Goal: Task Accomplishment & Management: Manage account settings

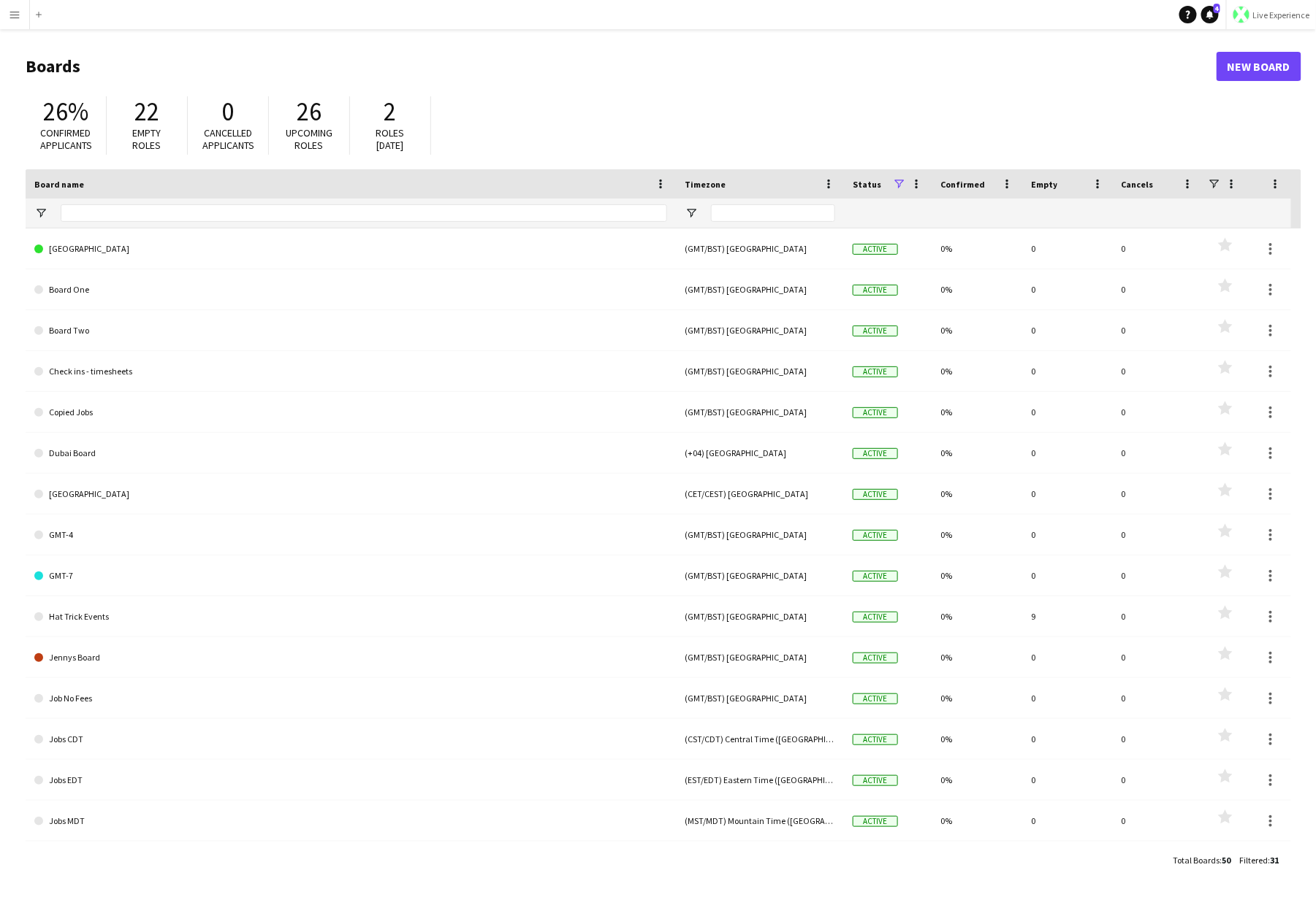
click at [1011, 14] on span "Live Experience" at bounding box center [1281, 15] width 57 height 11
click at [1011, 95] on img at bounding box center [1214, 95] width 14 height 14
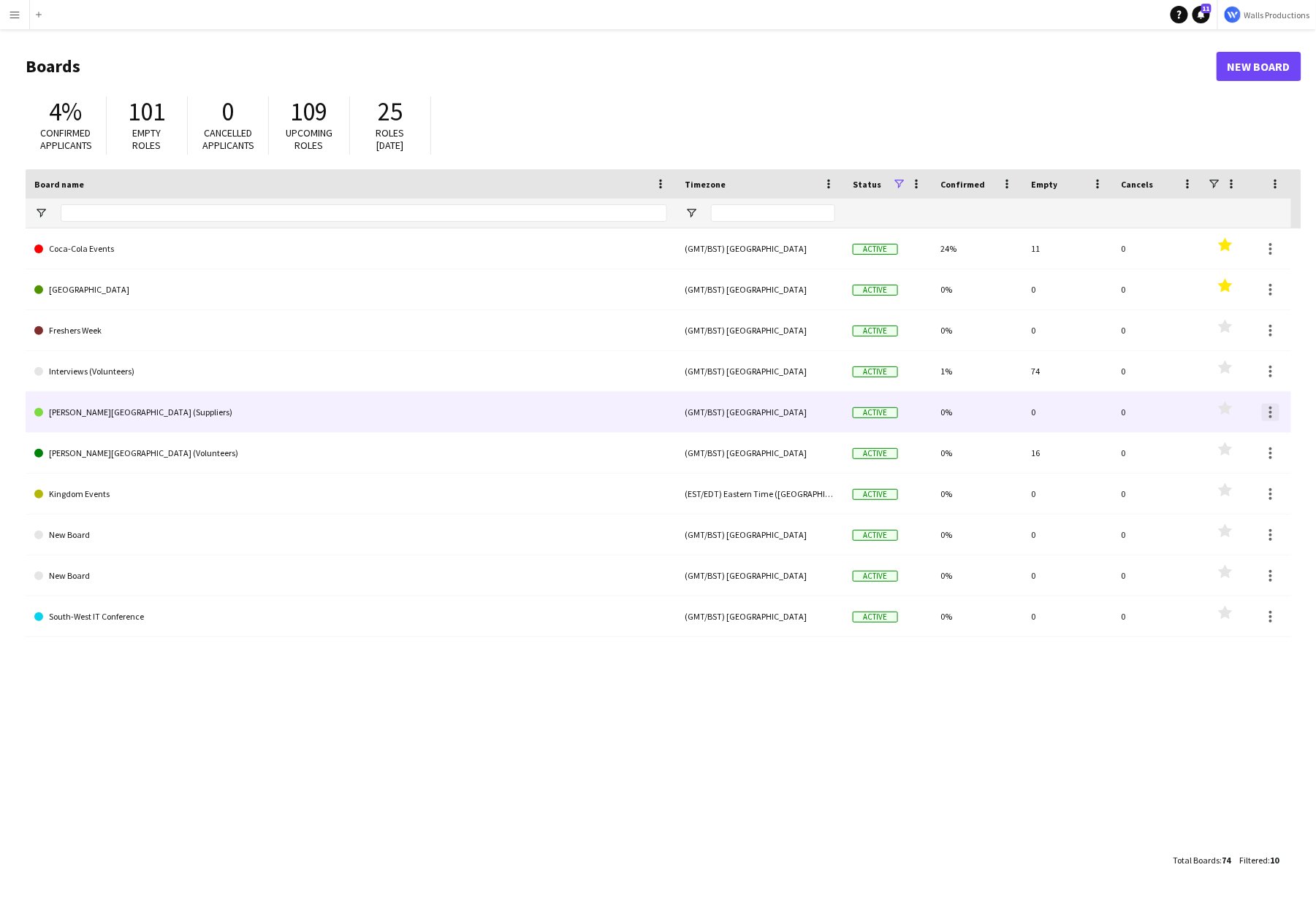
click at [1273, 409] on div at bounding box center [1271, 413] width 18 height 18
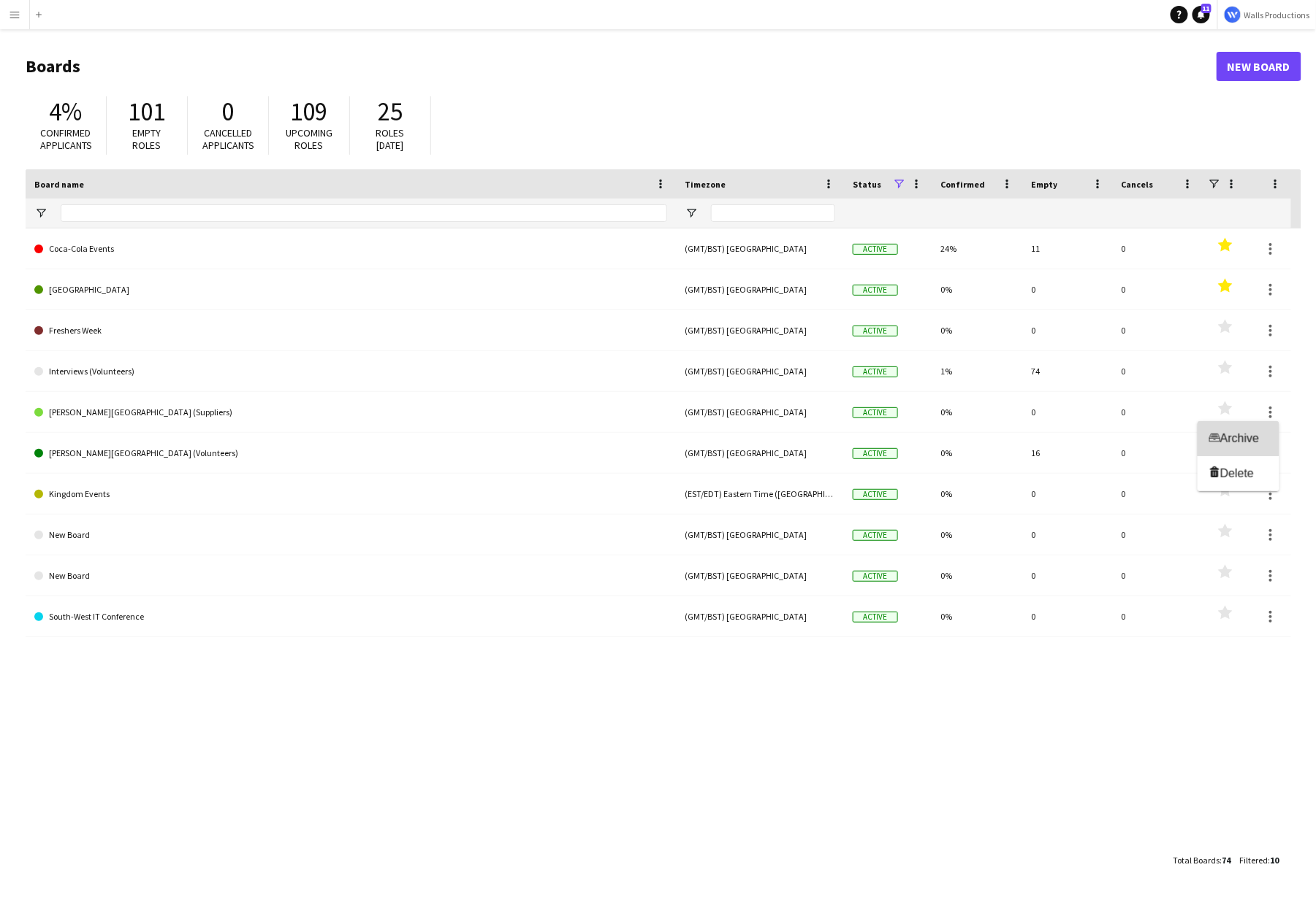
click at [1242, 442] on span "Archive" at bounding box center [1239, 438] width 39 height 12
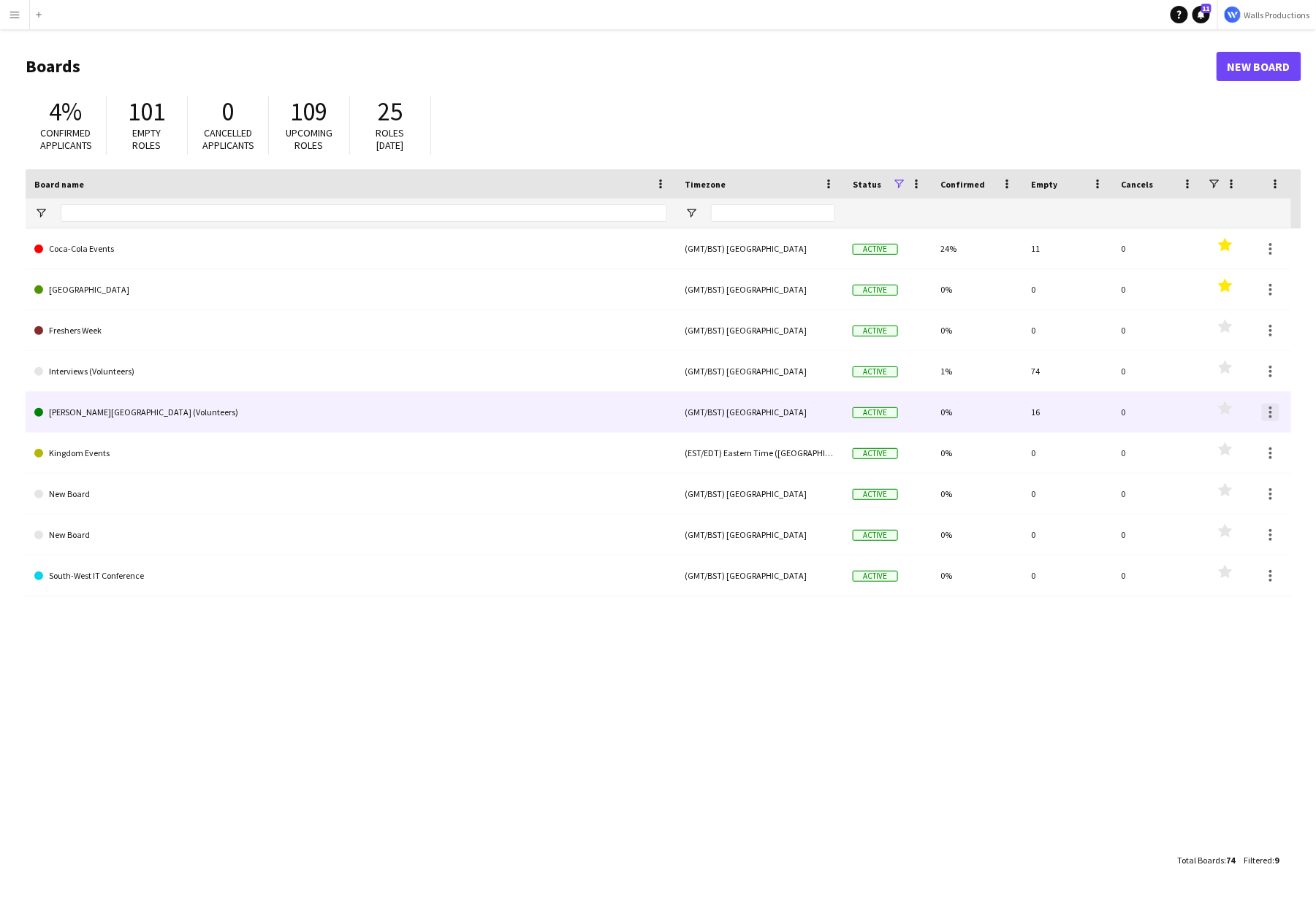
click at [1273, 415] on div at bounding box center [1271, 413] width 18 height 18
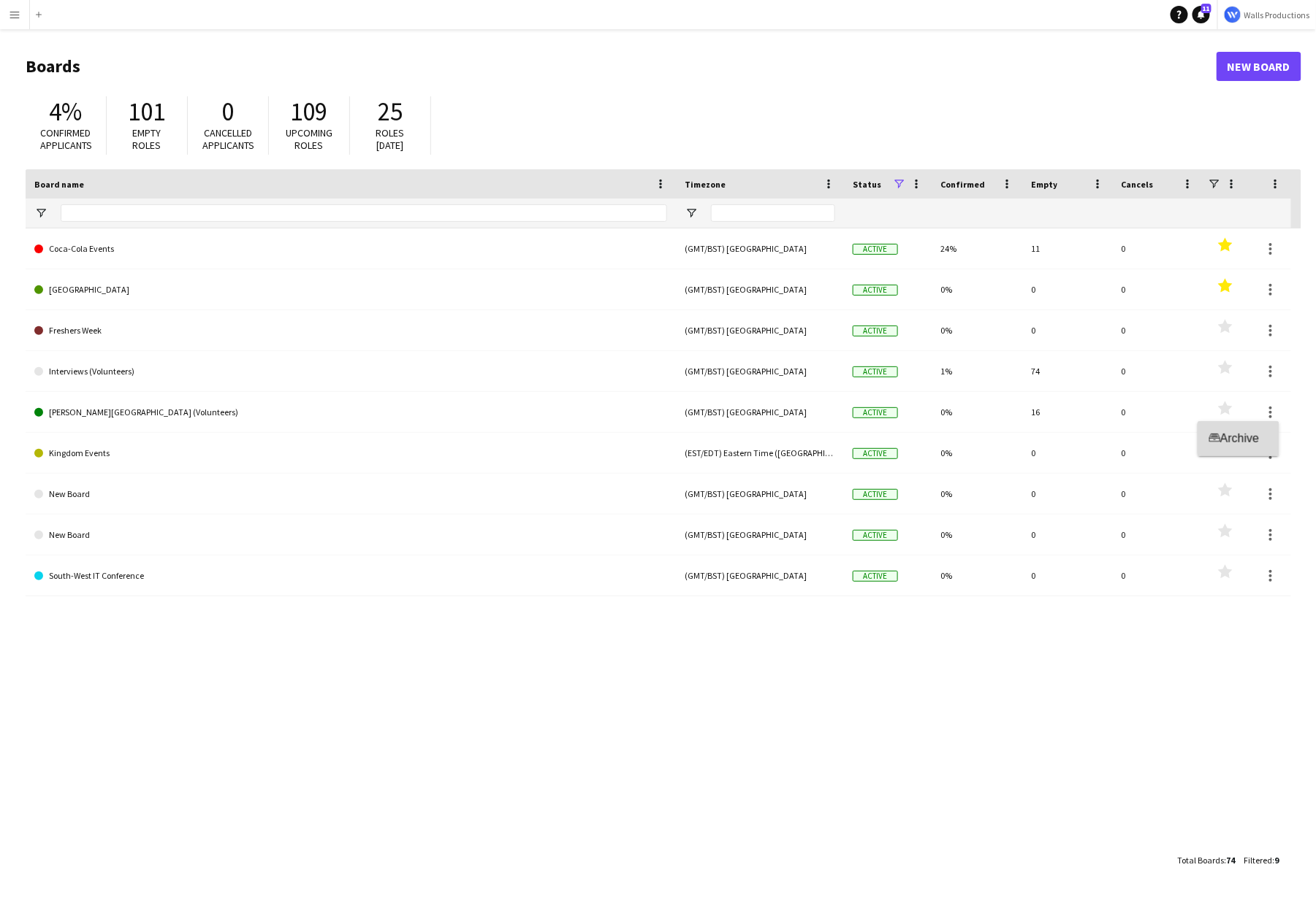
click at [1258, 433] on span "Archive" at bounding box center [1239, 438] width 39 height 12
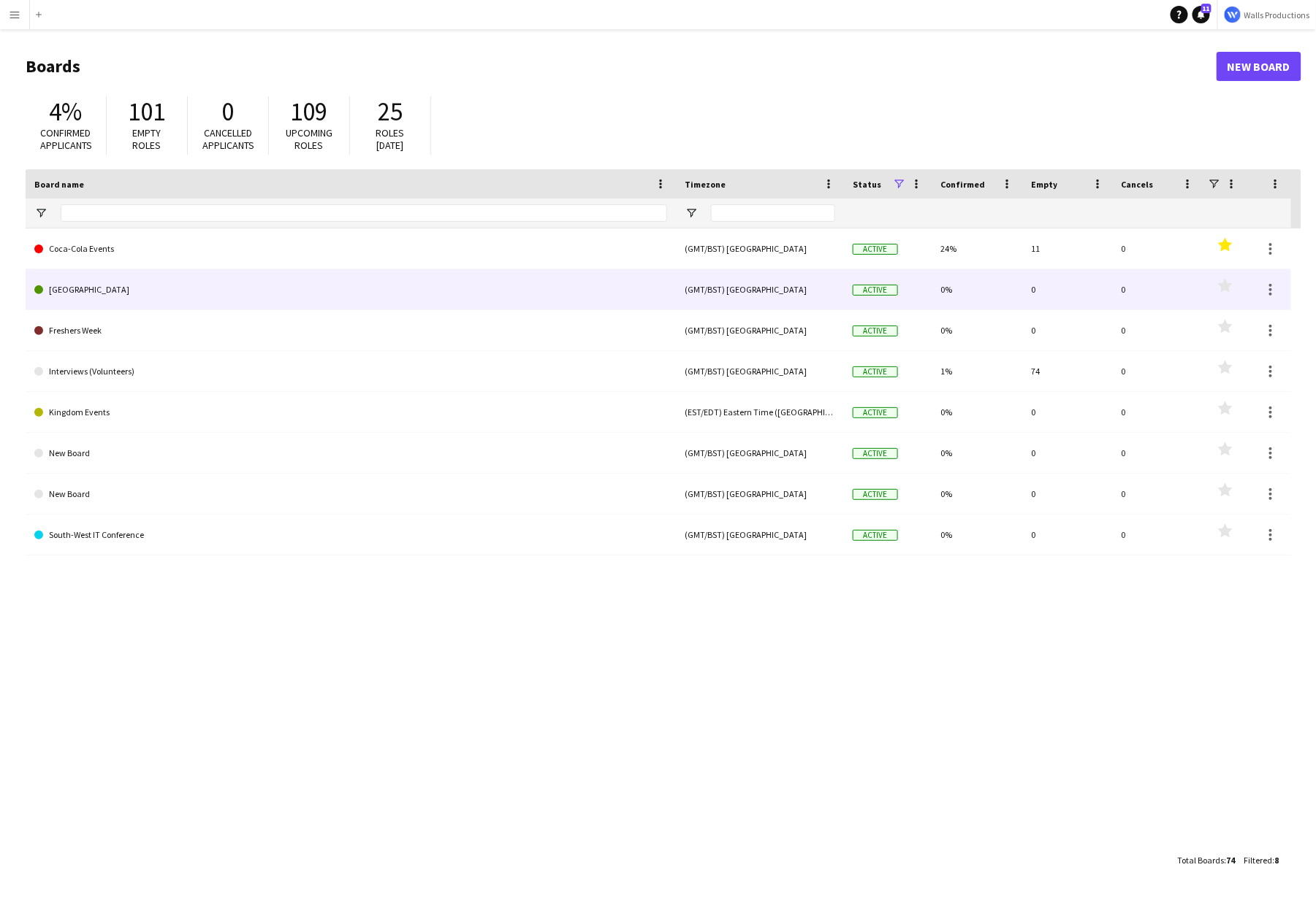
click at [1220, 288] on icon "Favourites" at bounding box center [1224, 285] width 14 height 14
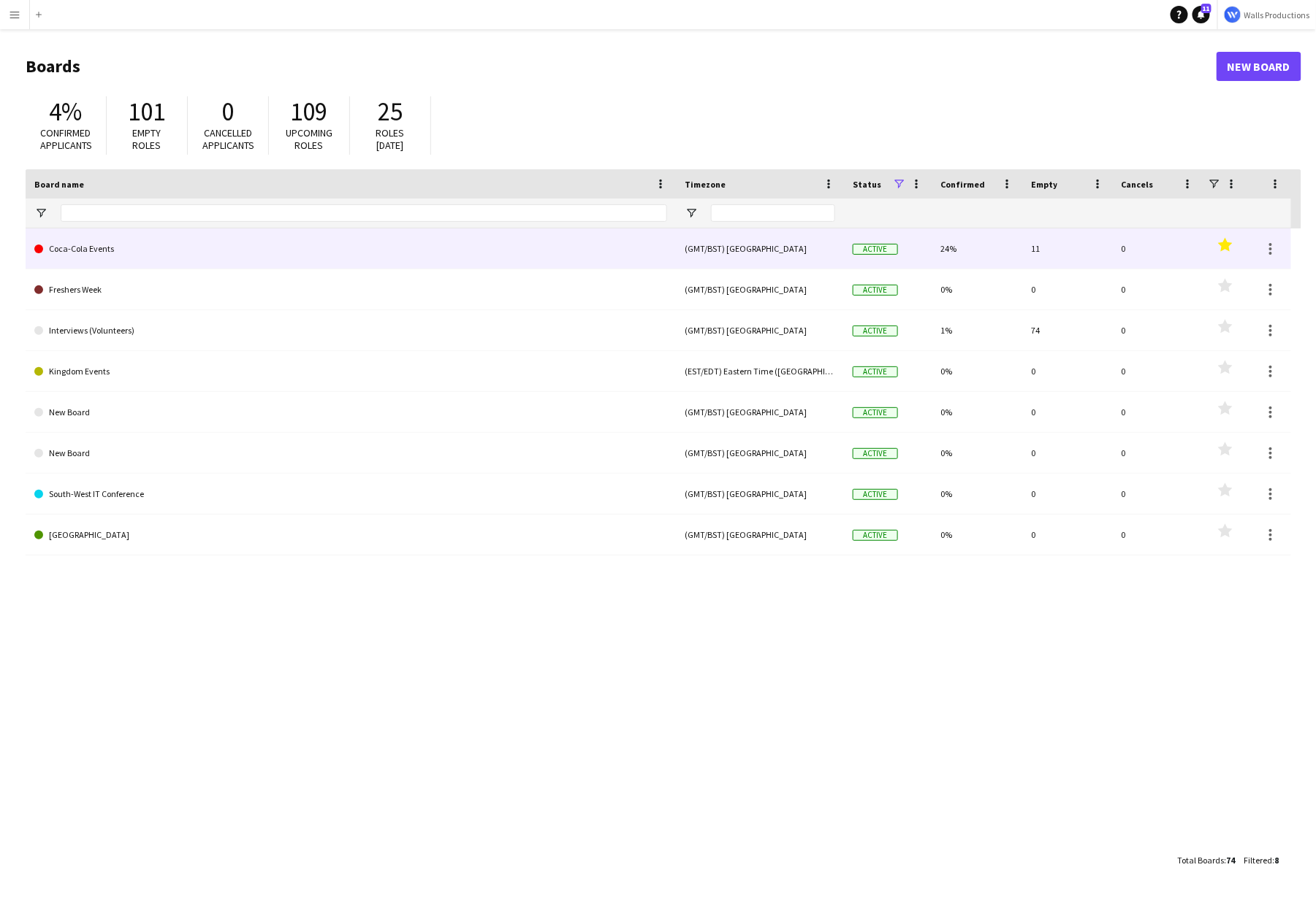
click at [89, 248] on link "Coca-Cola Events" at bounding box center [350, 248] width 633 height 41
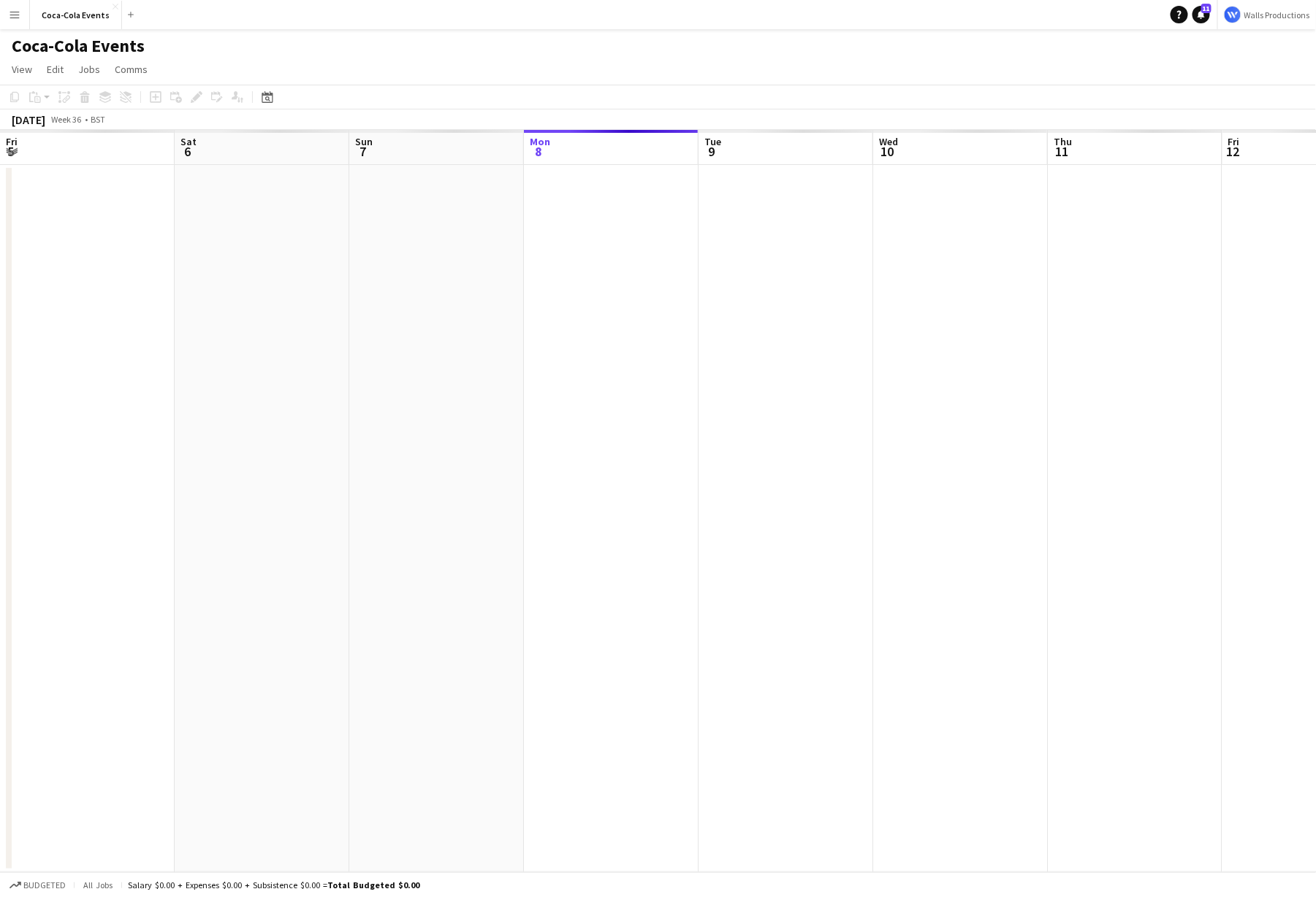
scroll to position [0, 350]
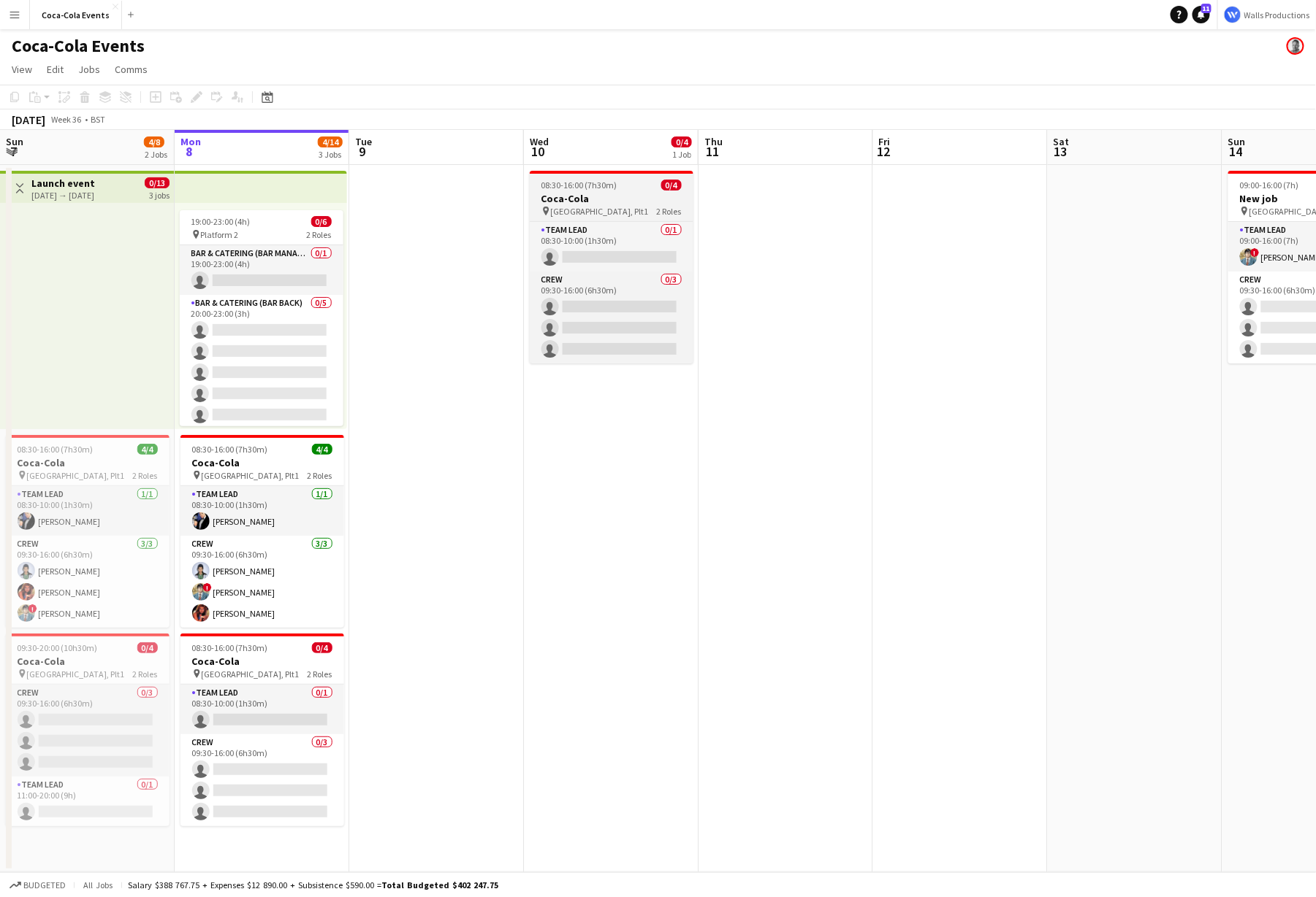
click at [611, 193] on h3 "Coca-Cola" at bounding box center [611, 198] width 163 height 13
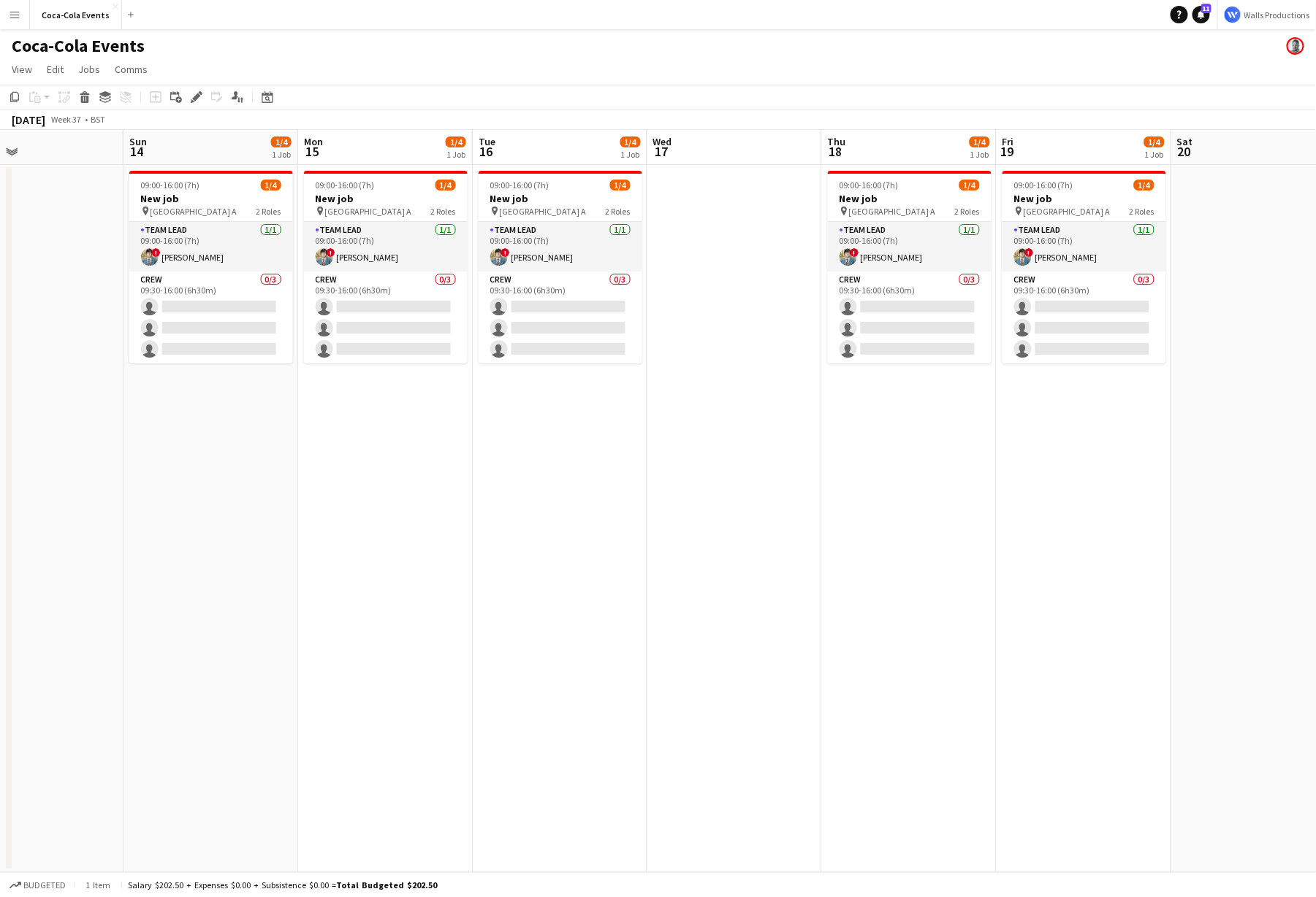
scroll to position [0, 489]
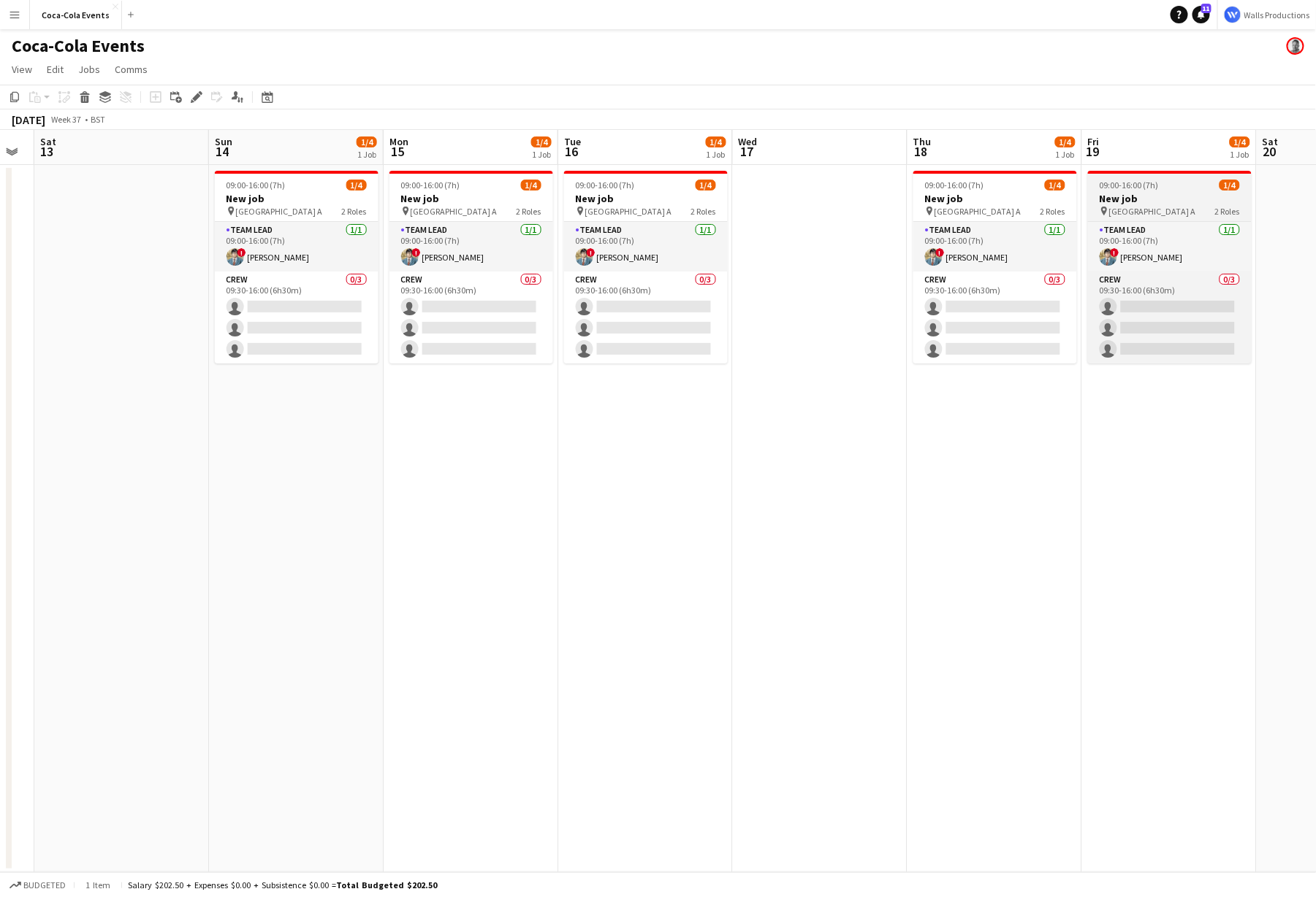
click at [1104, 214] on icon "pin" at bounding box center [1104, 211] width 9 height 8
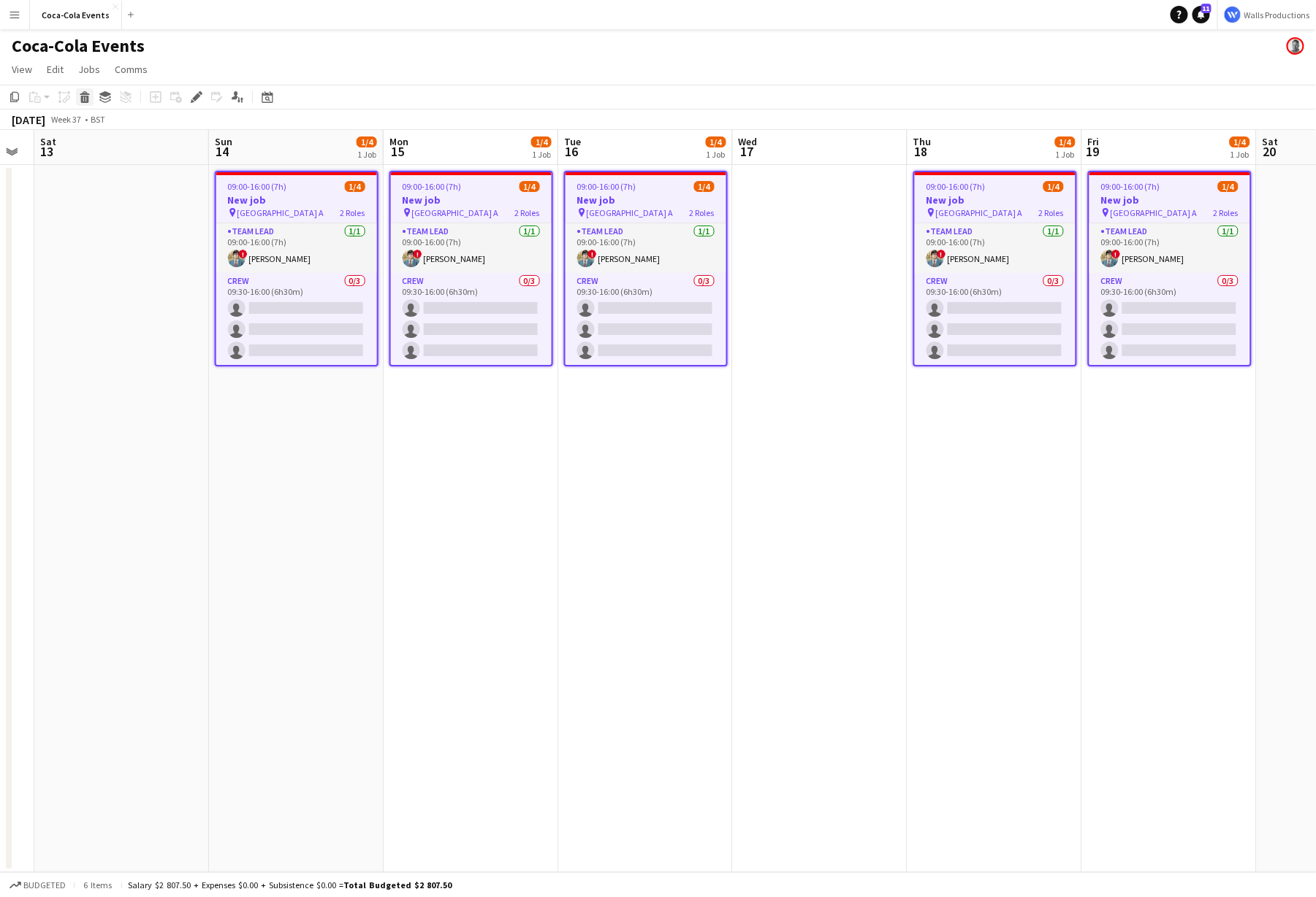
click at [81, 100] on icon at bounding box center [85, 99] width 9 height 8
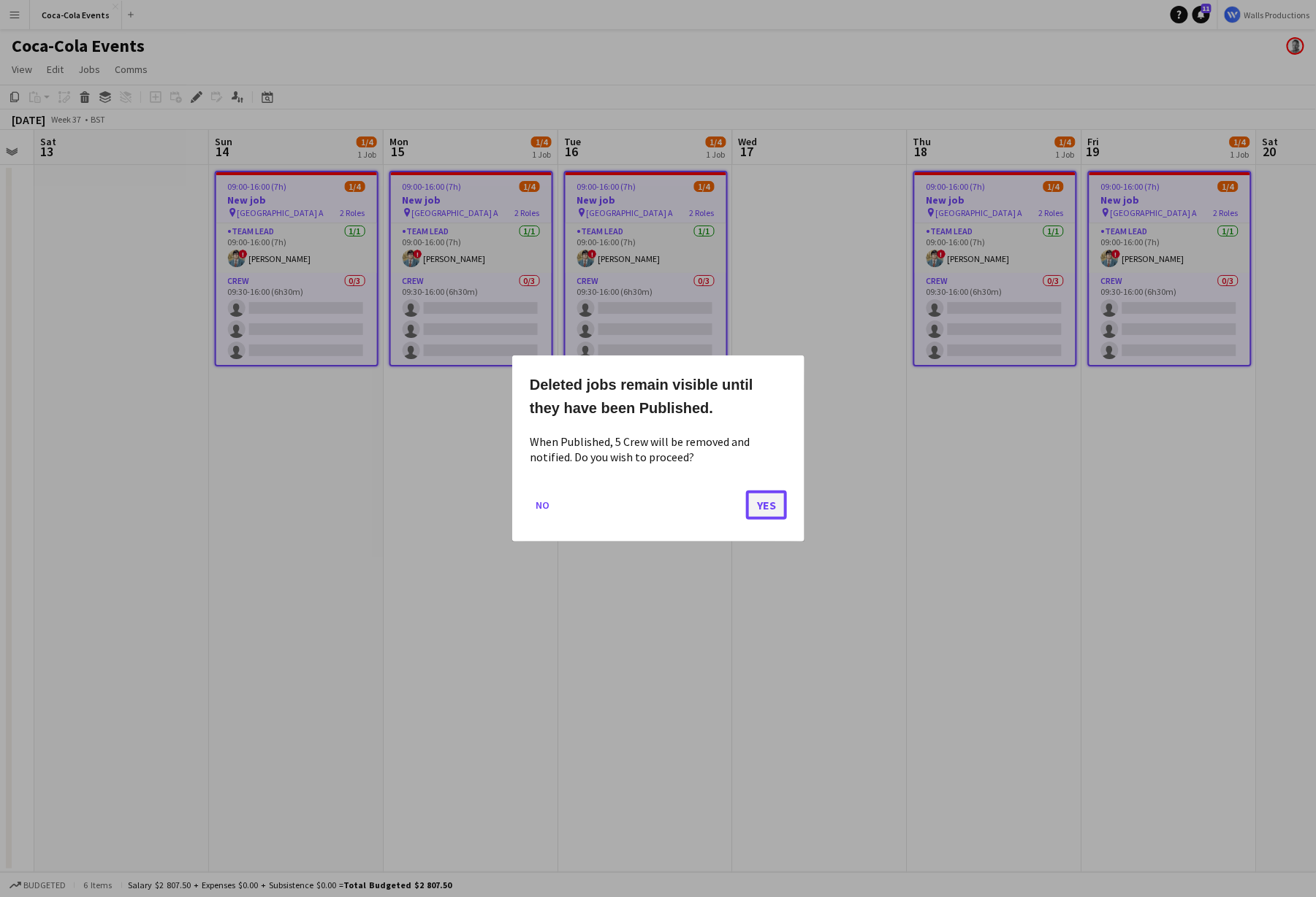
click at [763, 504] on button "Yes" at bounding box center [766, 505] width 41 height 29
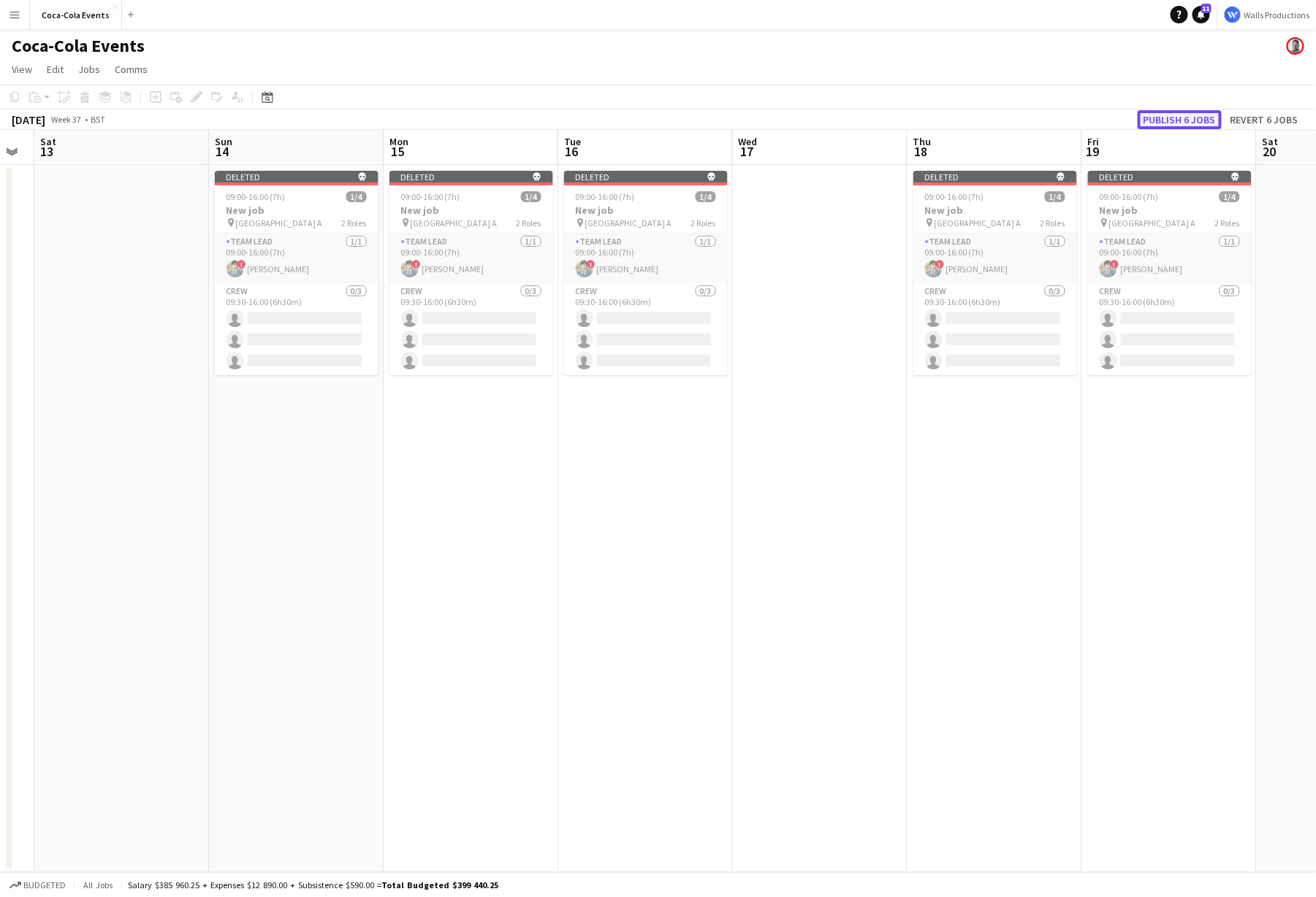
click at [1171, 110] on button "Publish 6 jobs" at bounding box center [1179, 120] width 84 height 19
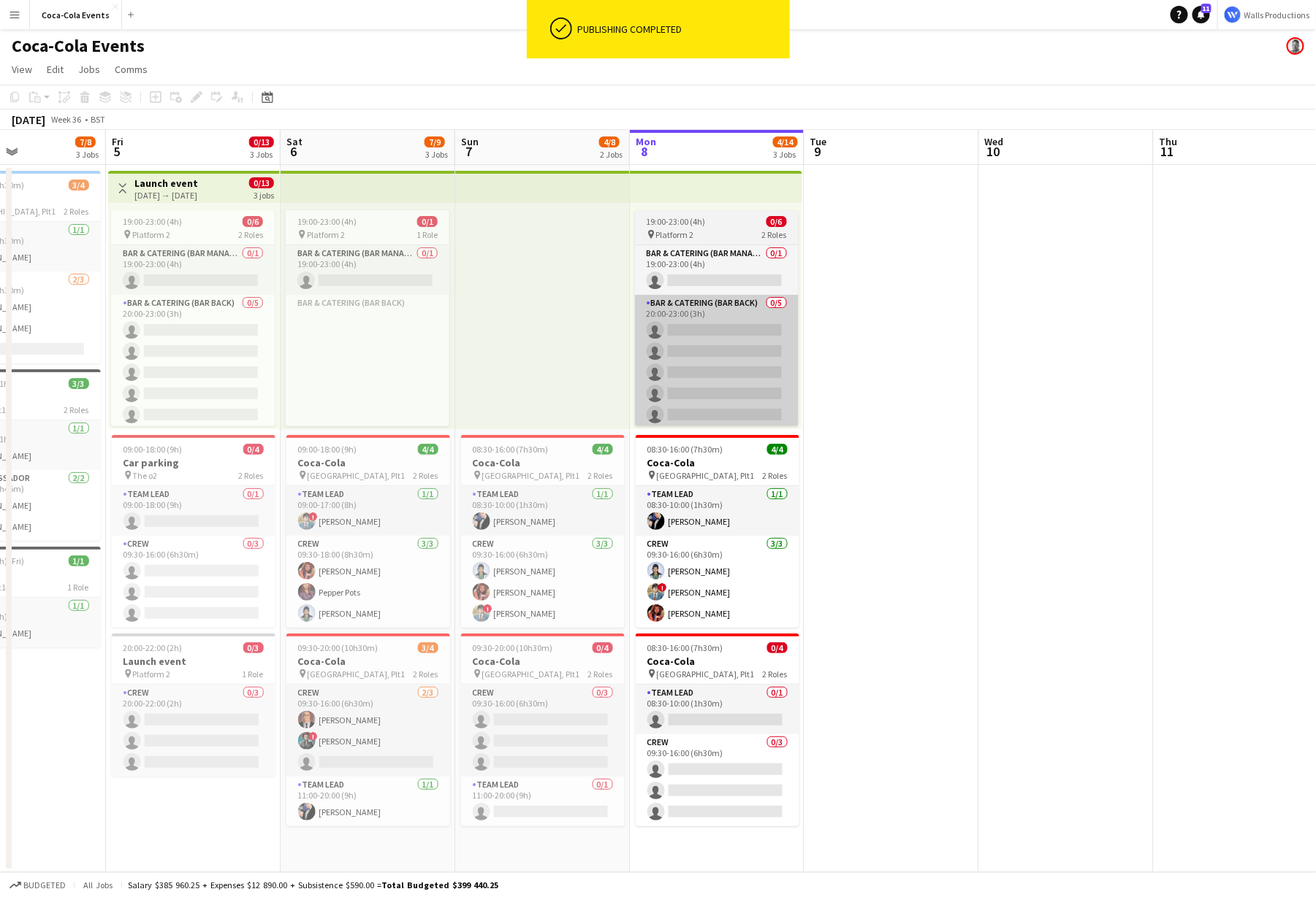
scroll to position [0, 372]
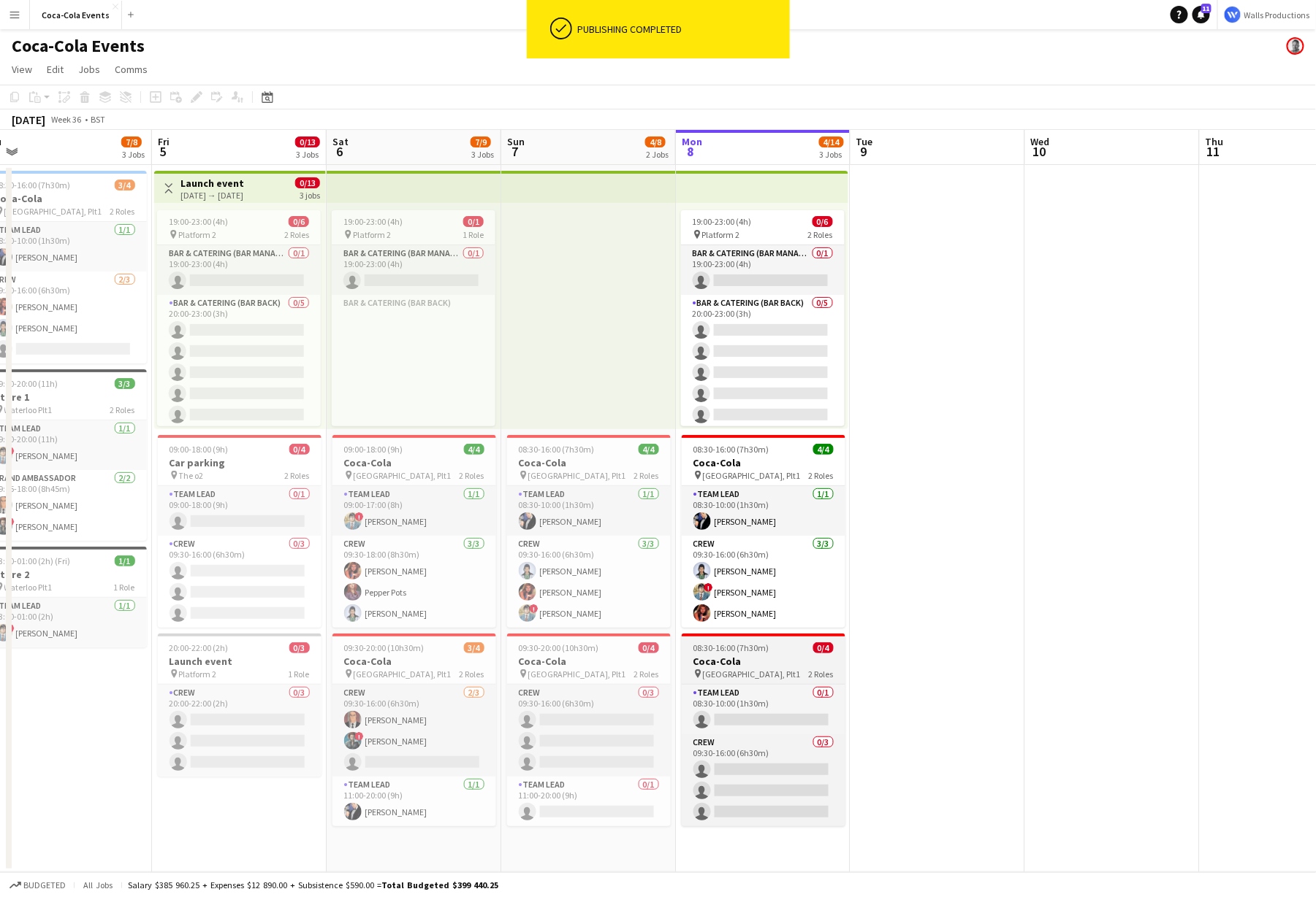
click at [753, 655] on h3 "Coca-Cola" at bounding box center [763, 662] width 163 height 13
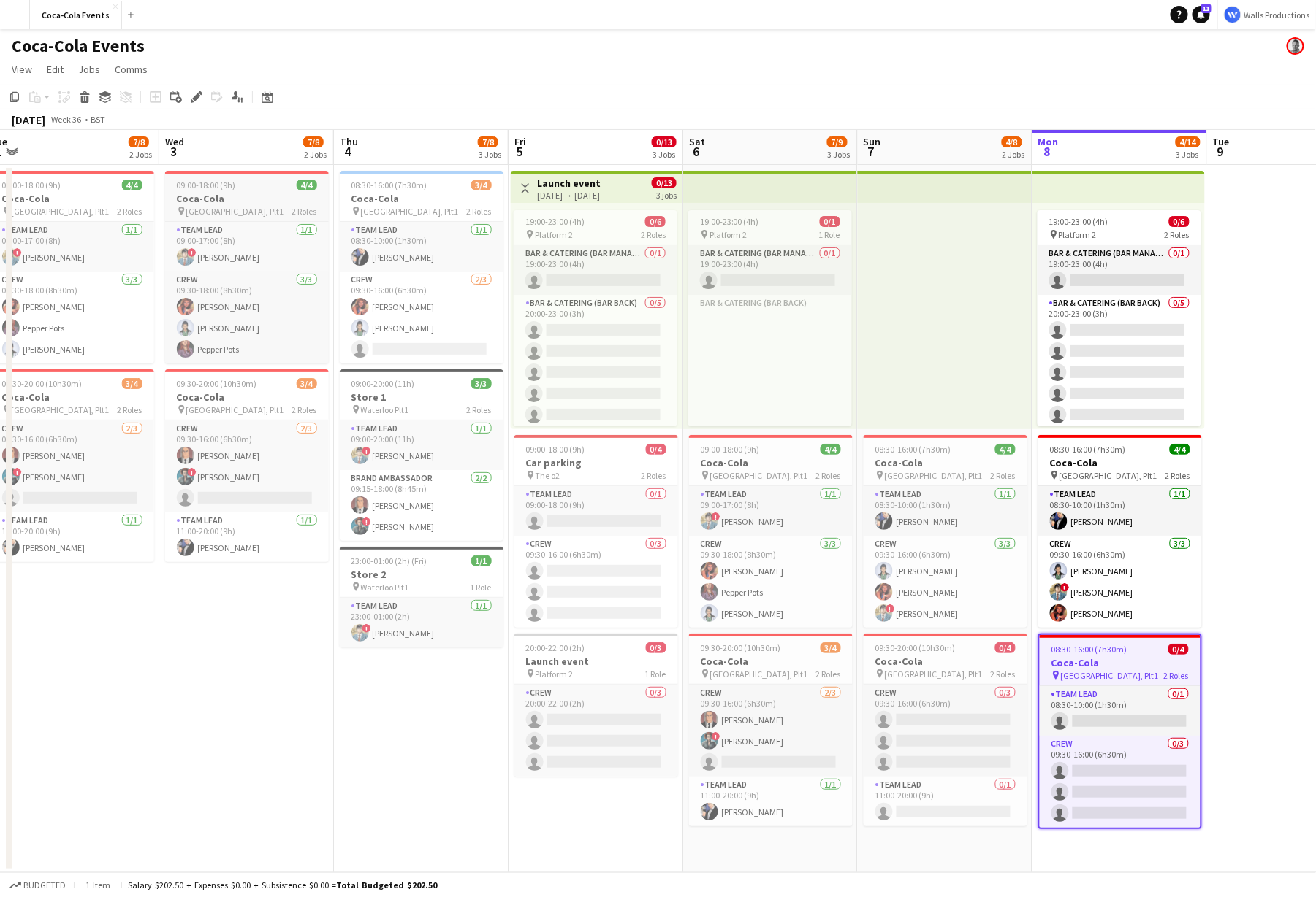
scroll to position [0, 356]
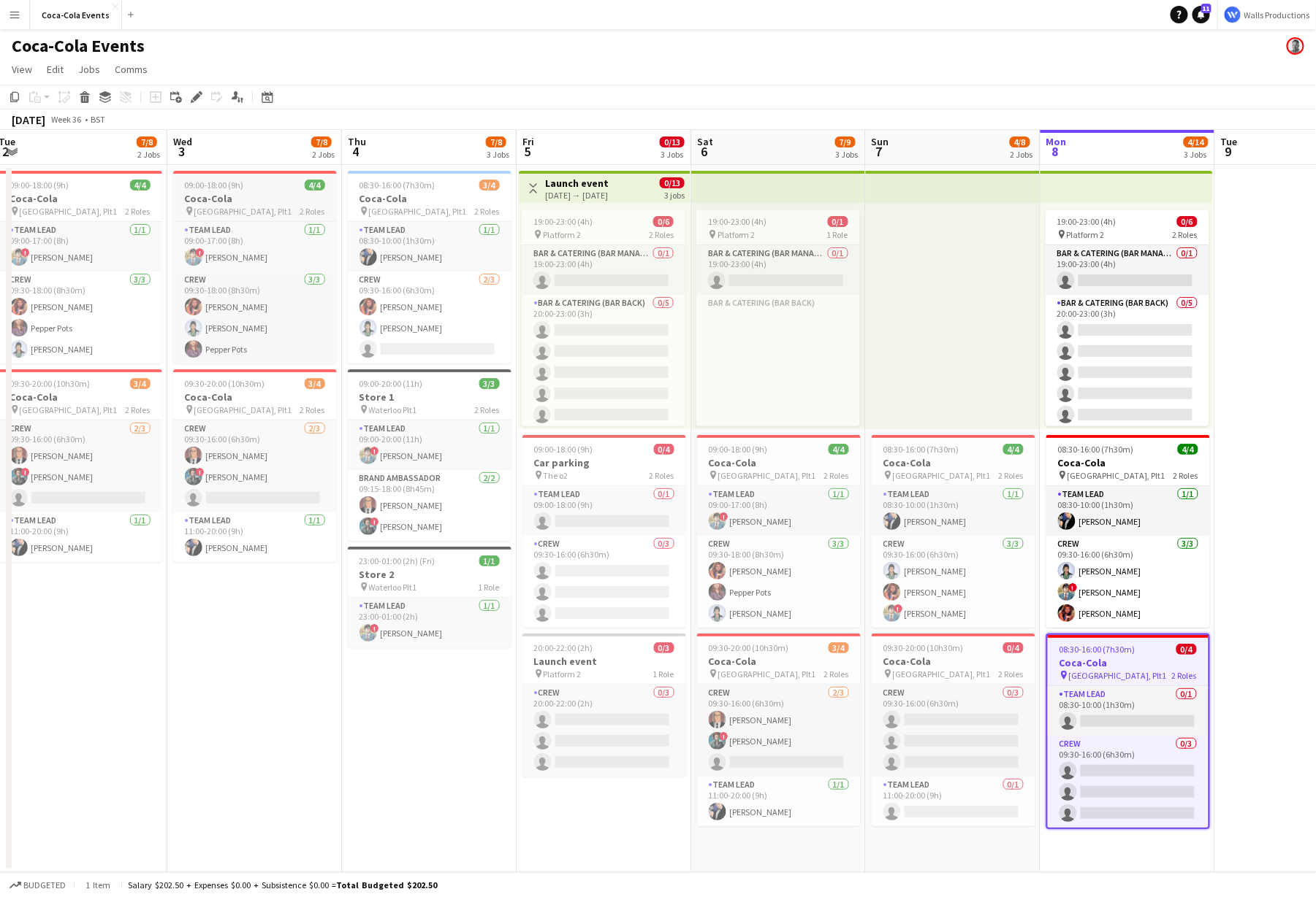
click at [242, 198] on h3 "Coca-Cola" at bounding box center [254, 198] width 163 height 13
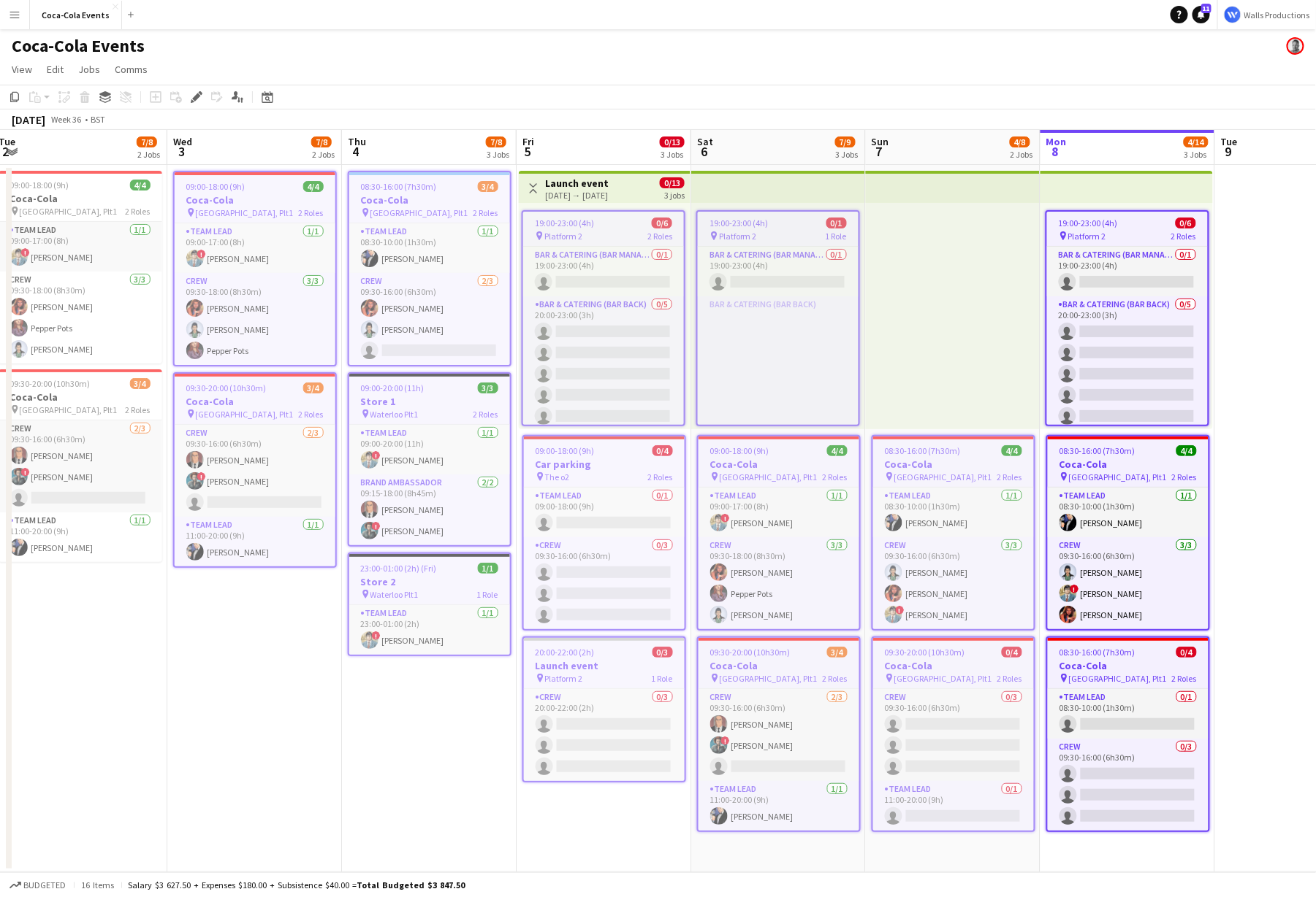
click at [1097, 453] on span "08:30-16:00 (7h30m)" at bounding box center [1097, 451] width 76 height 11
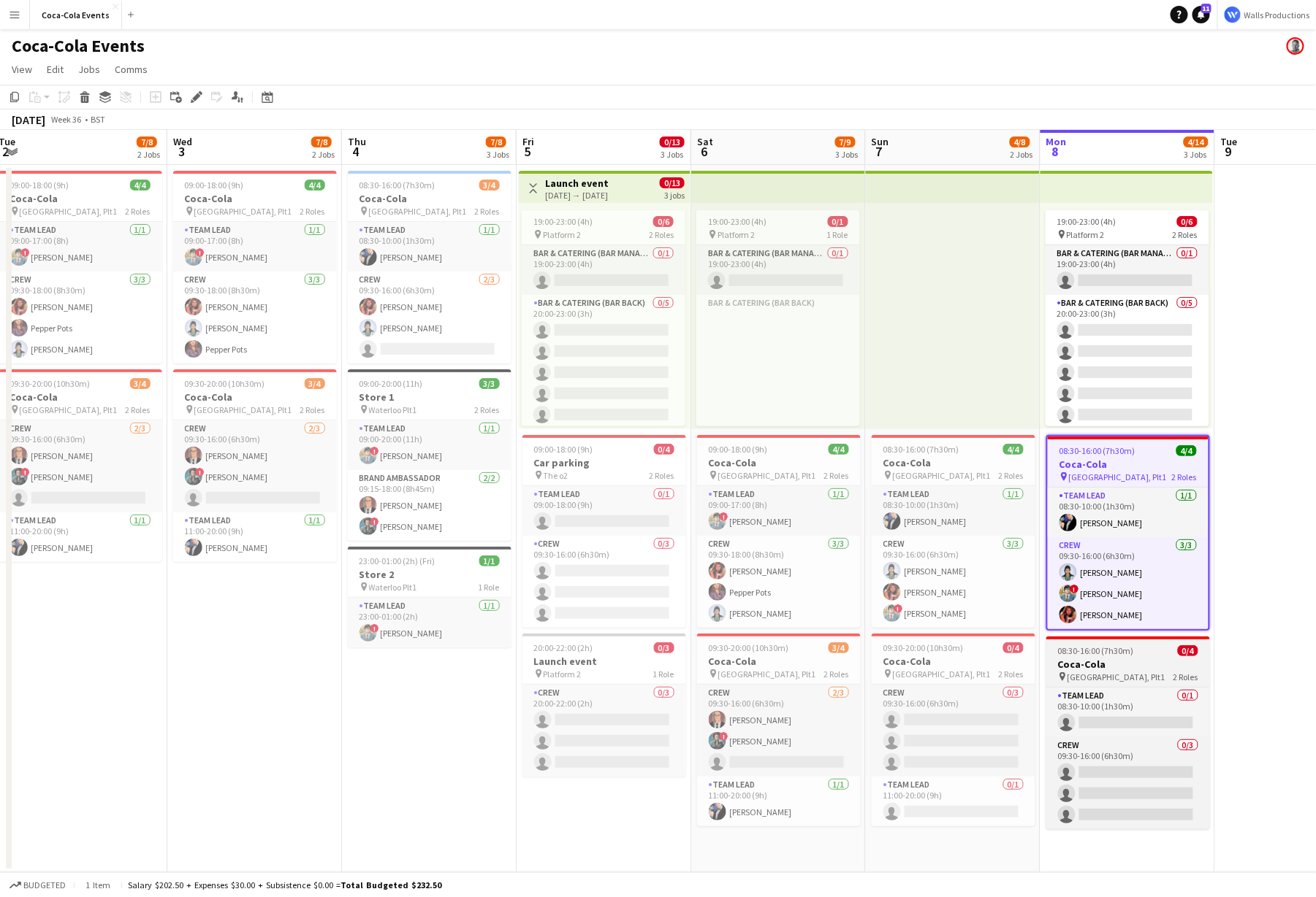
click at [1097, 653] on span "08:30-16:00 (7h30m)" at bounding box center [1096, 652] width 76 height 11
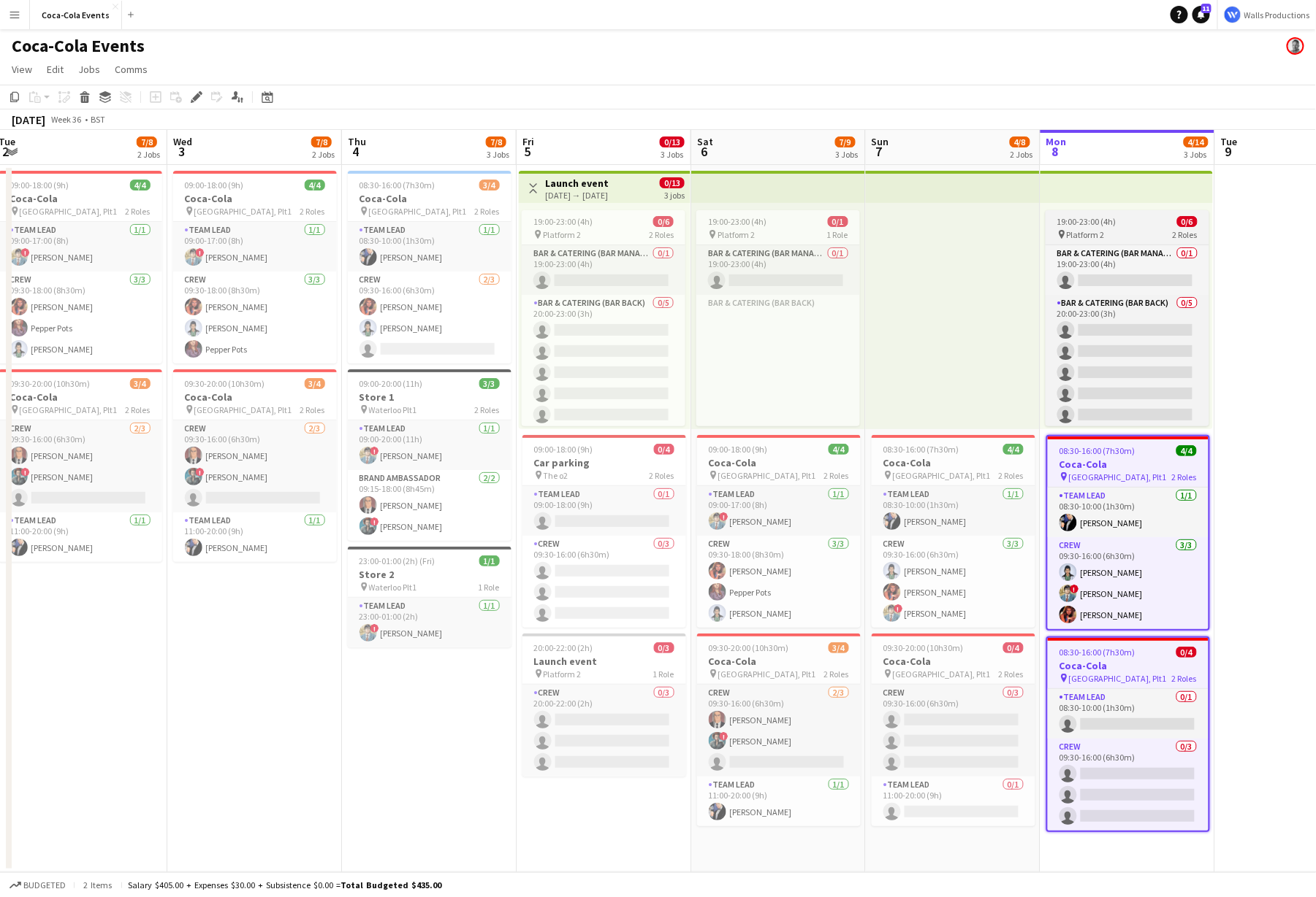
click at [1077, 212] on app-job-card "19:00-23:00 (4h) 0/6 pin Platform 2 2 Roles Bar & Catering (Bar Manager) 0/1 19…" at bounding box center [1127, 318] width 163 height 216
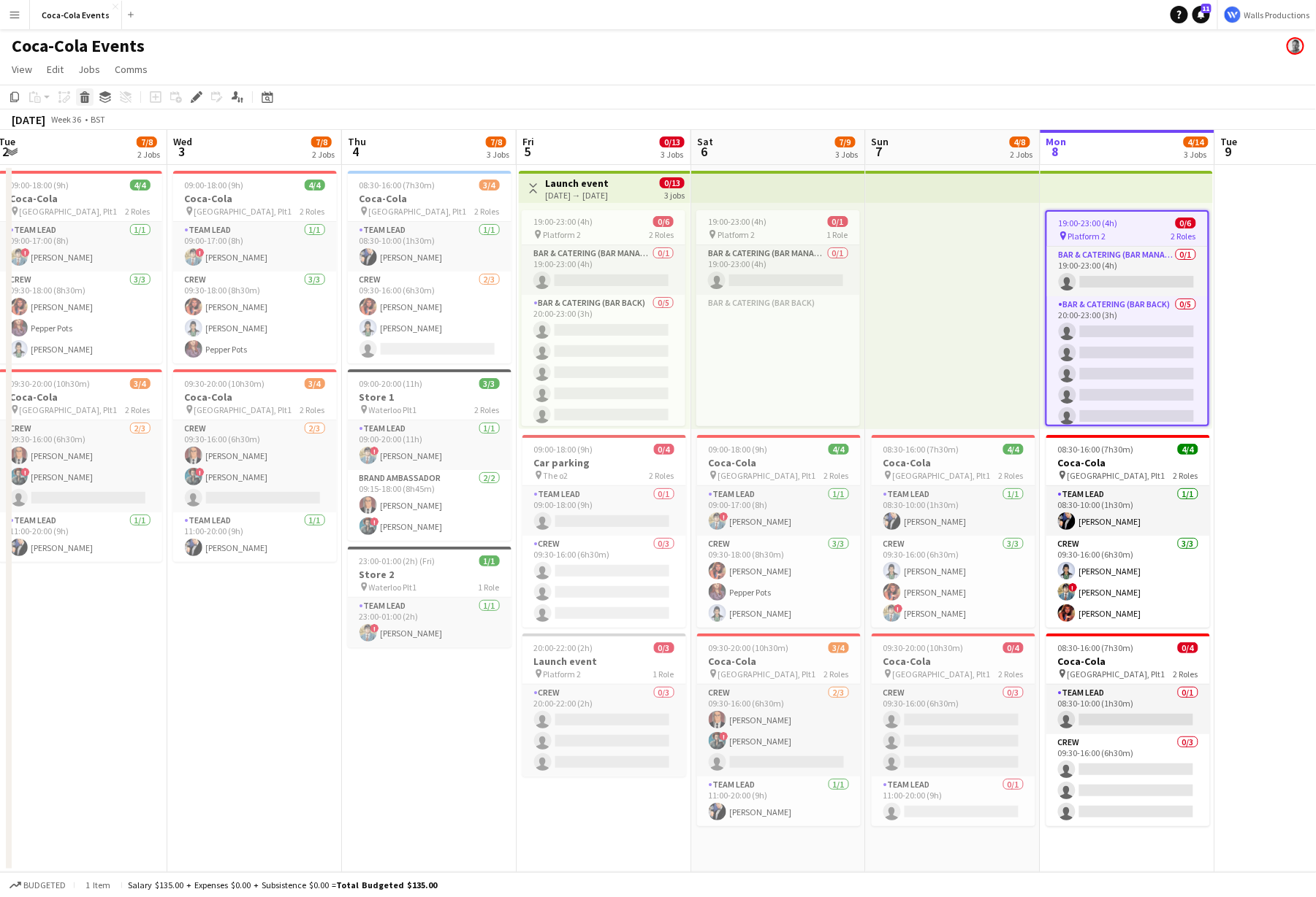
click at [84, 93] on icon at bounding box center [84, 93] width 9 height 4
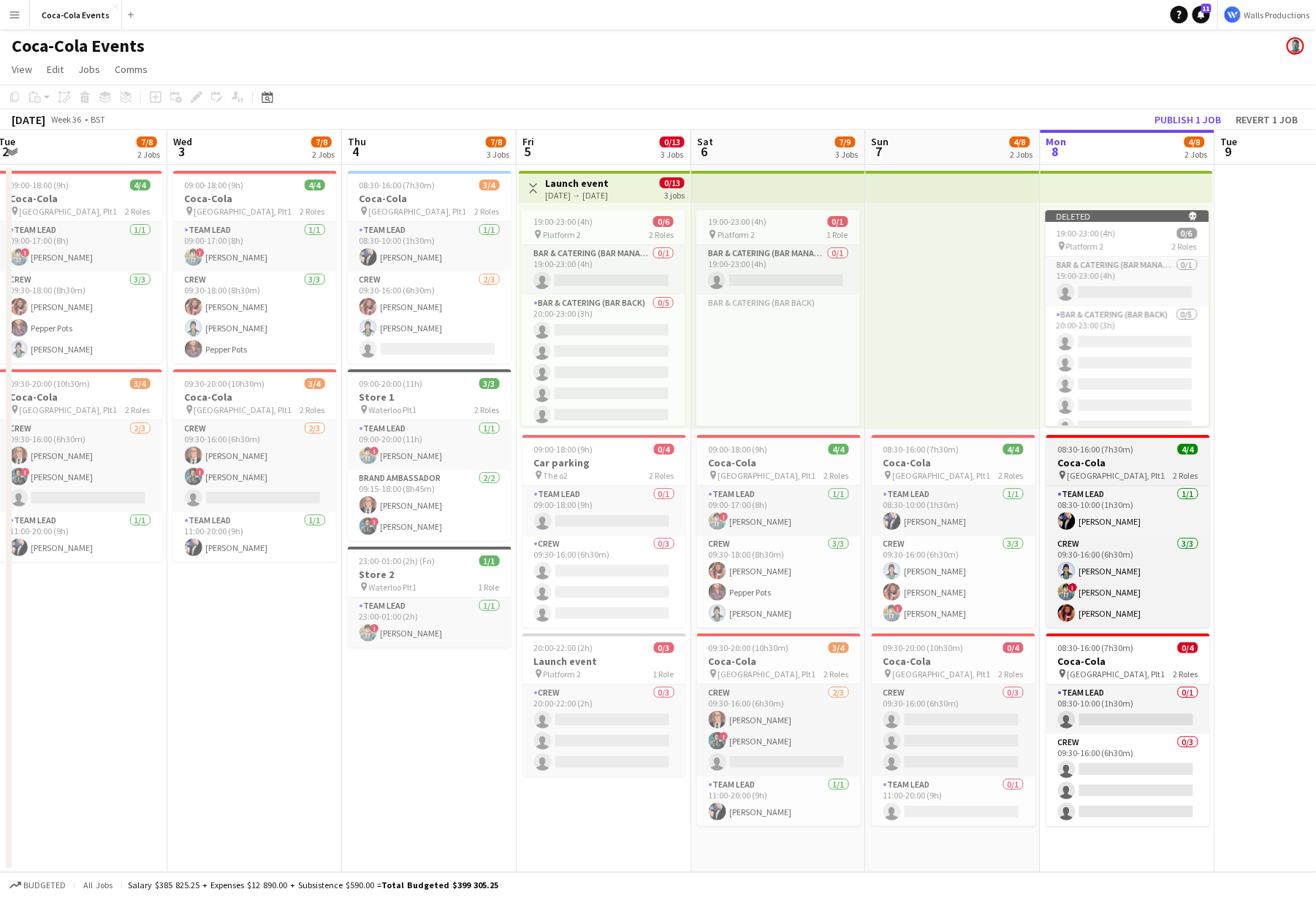
click at [1128, 470] on div "pin Waterloo, Plt1 2 Roles" at bounding box center [1127, 475] width 163 height 11
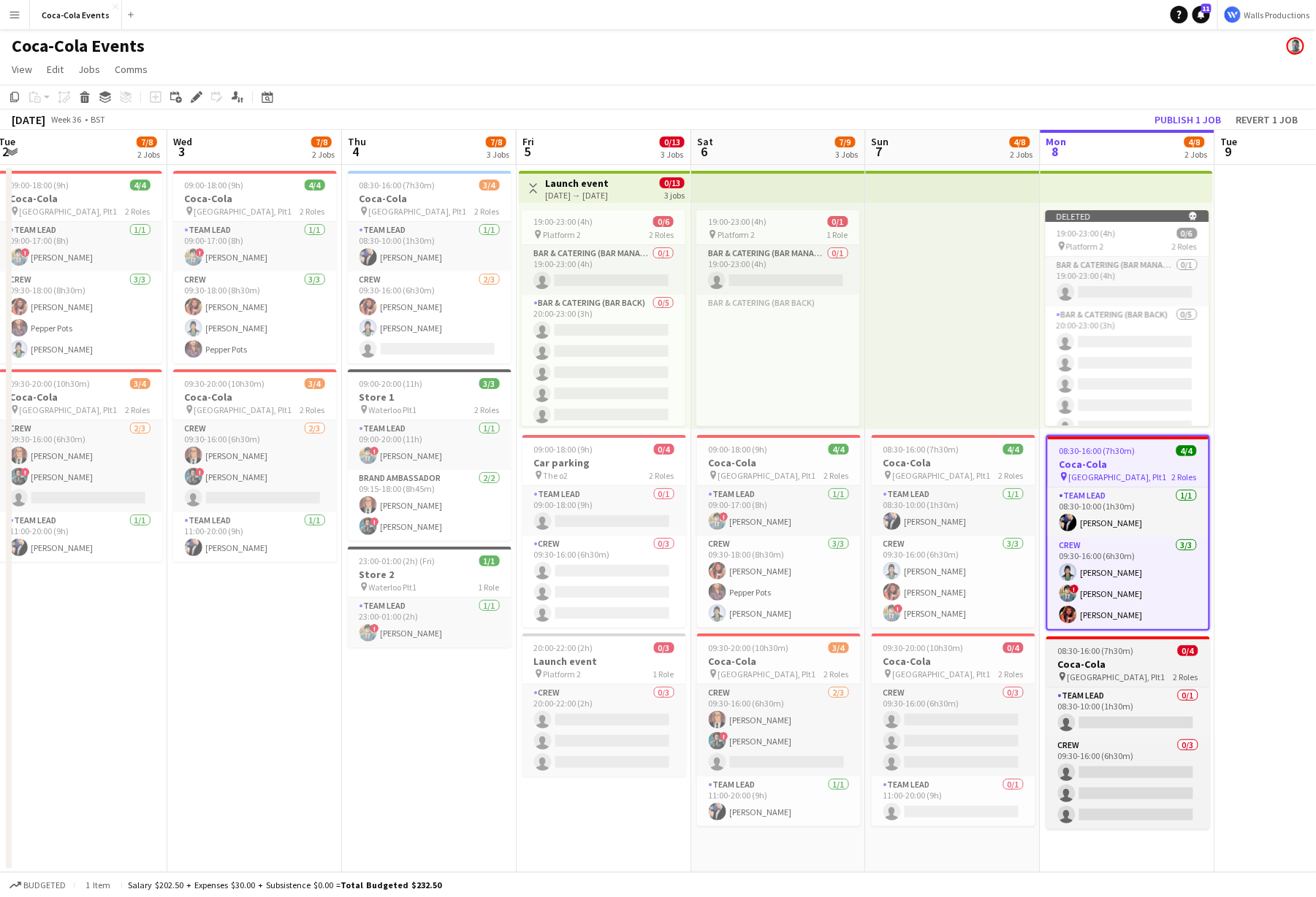
click at [1090, 655] on span "08:30-16:00 (7h30m)" at bounding box center [1096, 652] width 76 height 11
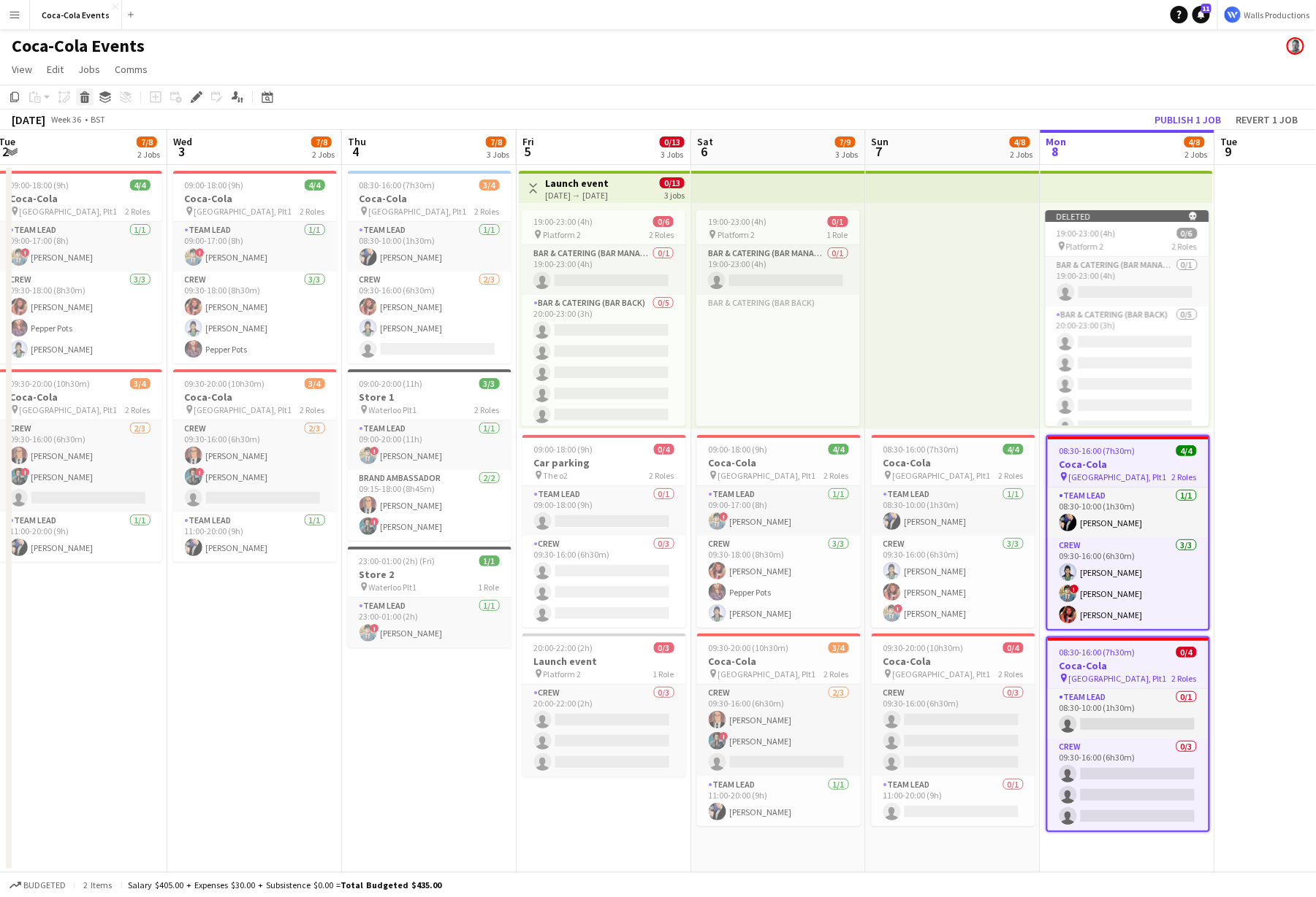
click at [86, 94] on icon at bounding box center [84, 93] width 9 height 4
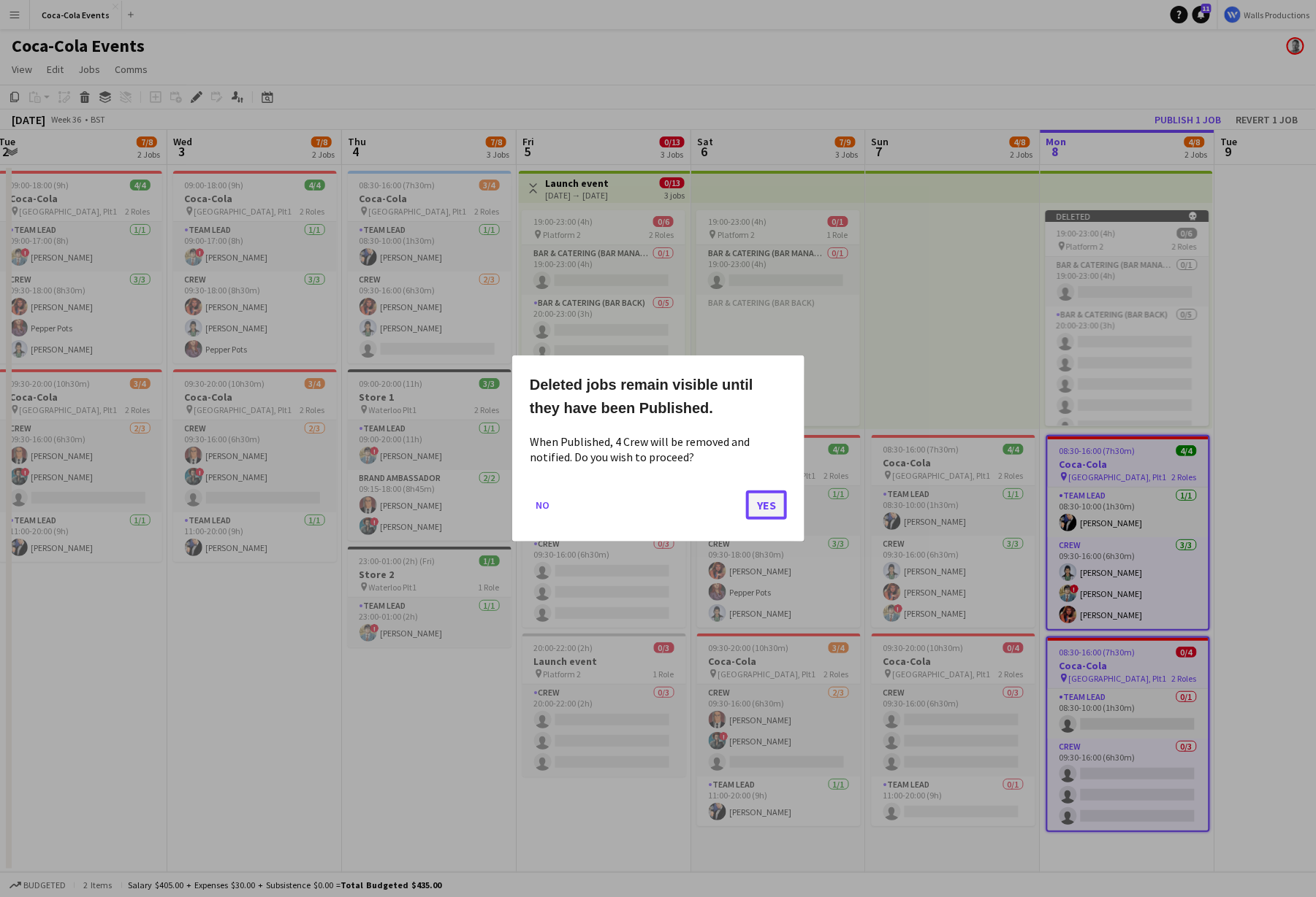
click at [758, 505] on button "Yes" at bounding box center [766, 505] width 41 height 29
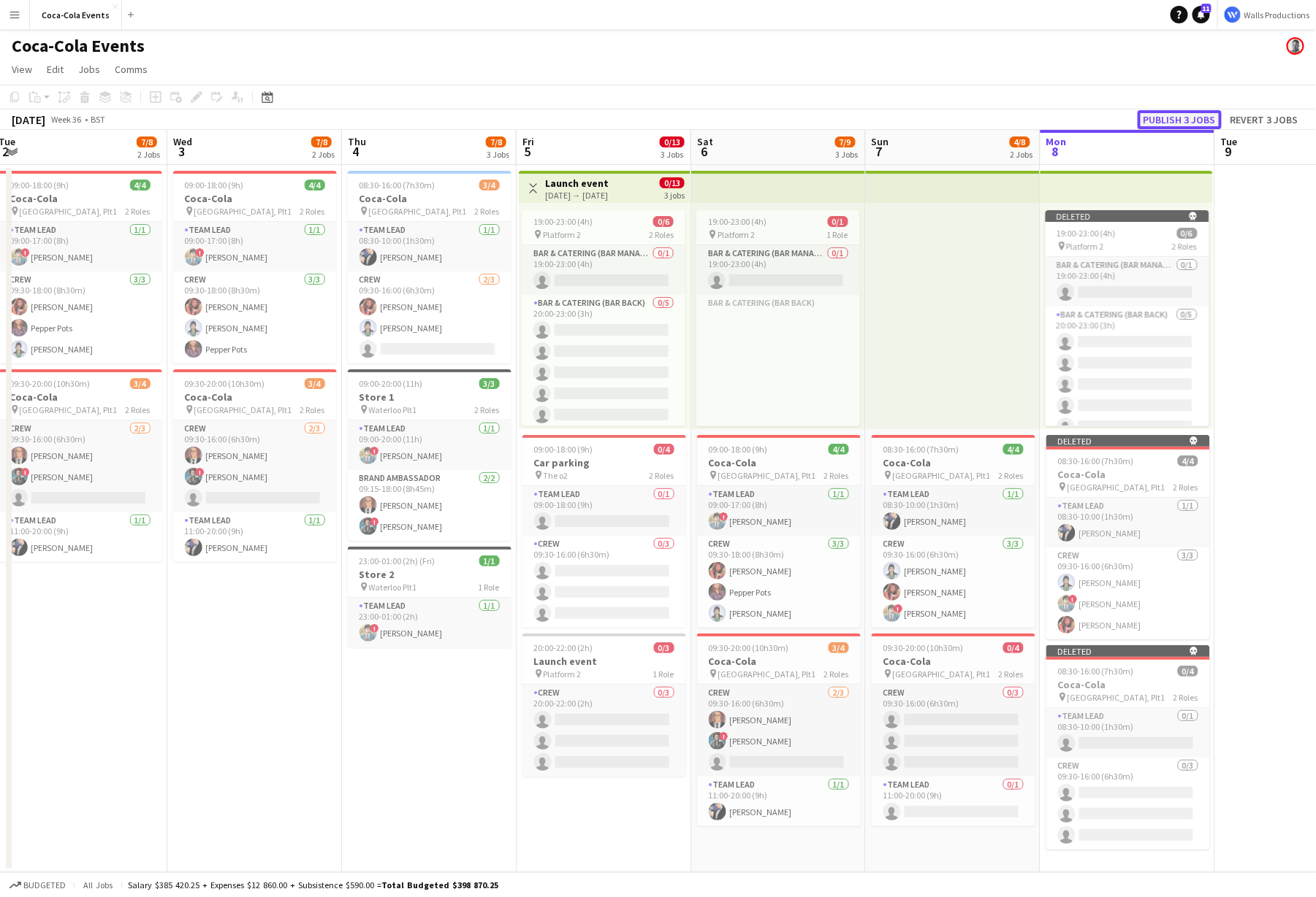
click at [1160, 121] on button "Publish 3 jobs" at bounding box center [1179, 120] width 84 height 19
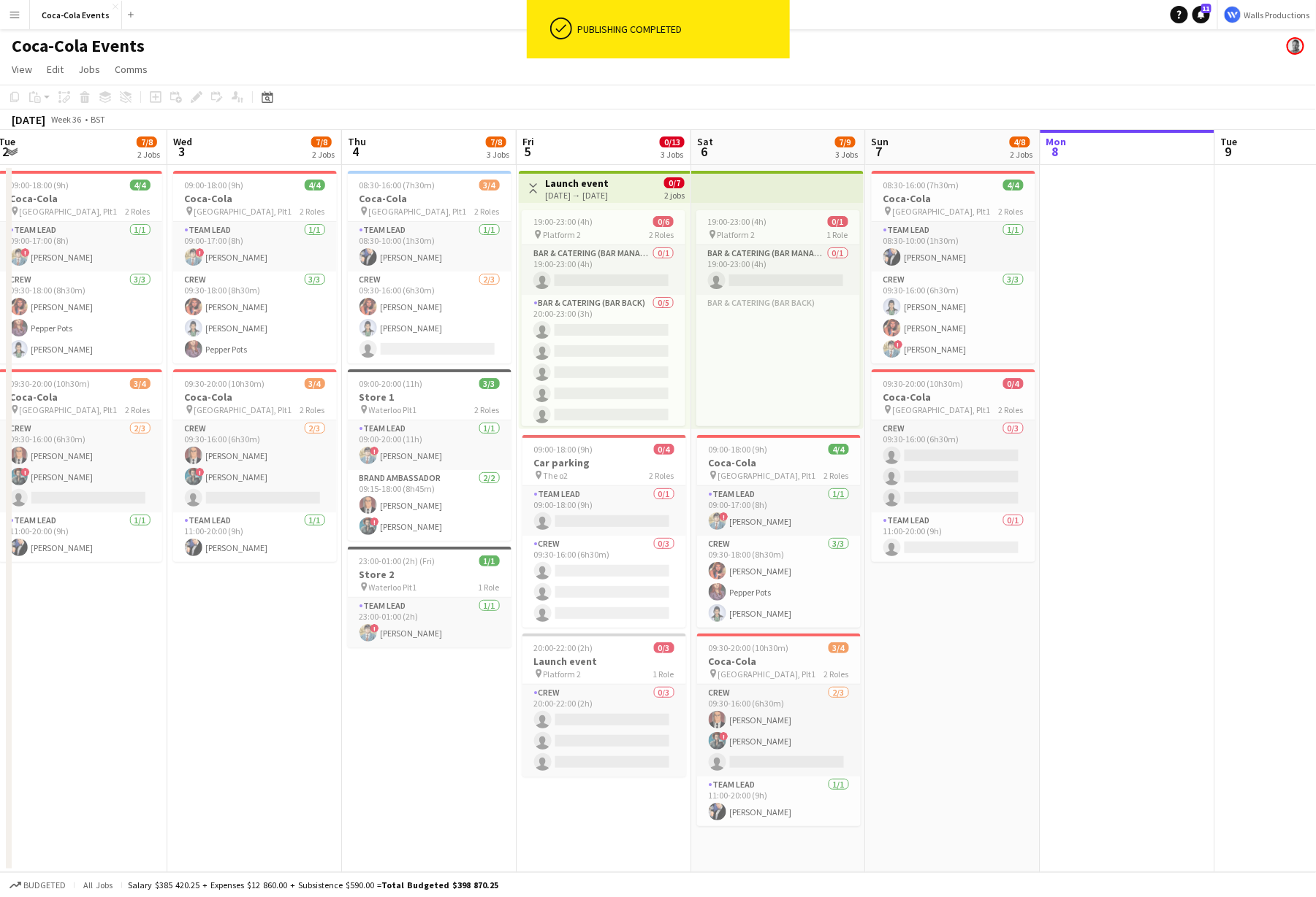
click at [1132, 267] on app-date-cell at bounding box center [1127, 518] width 175 height 707
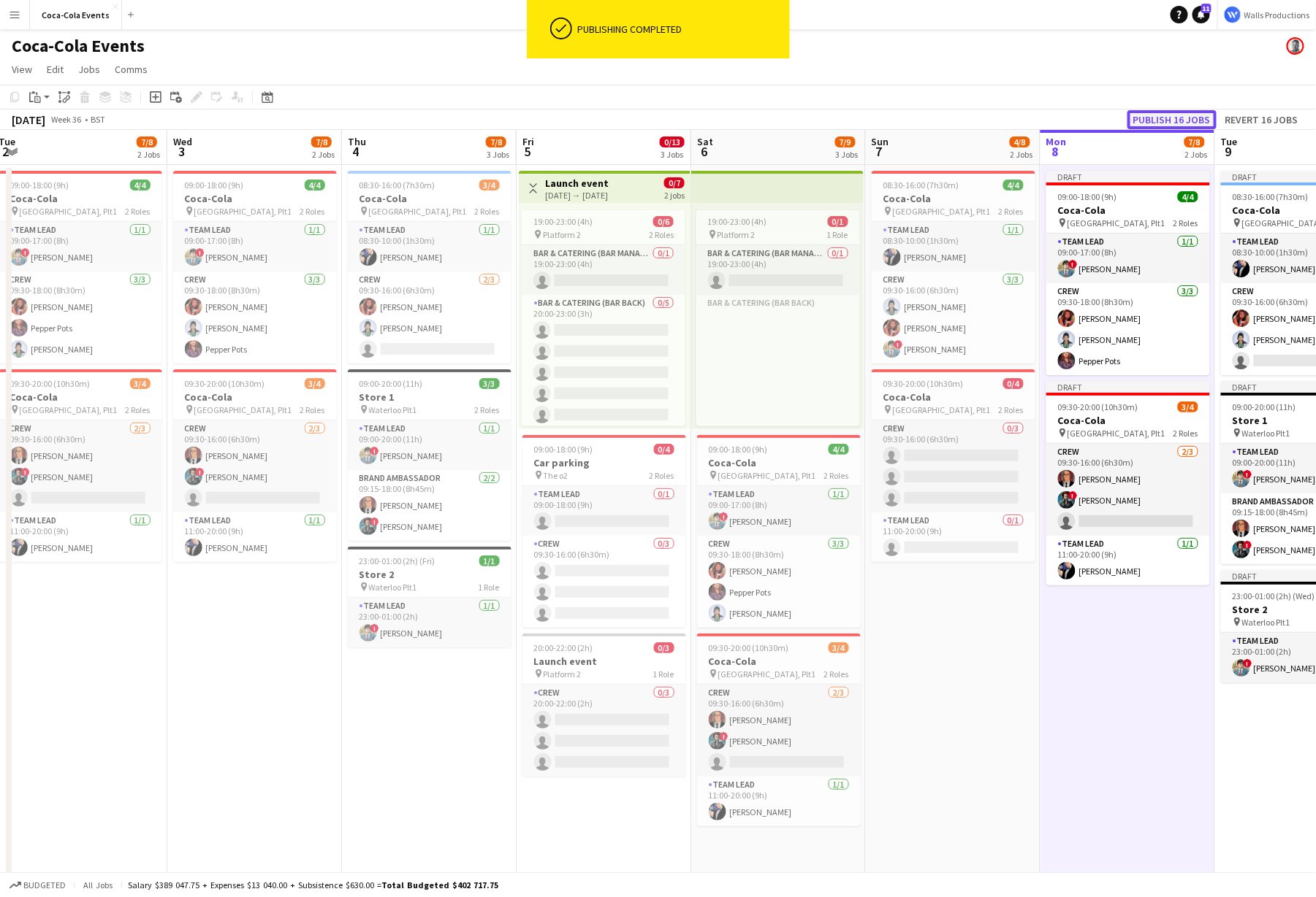
click at [1159, 124] on button "Publish 16 jobs" at bounding box center [1171, 120] width 89 height 19
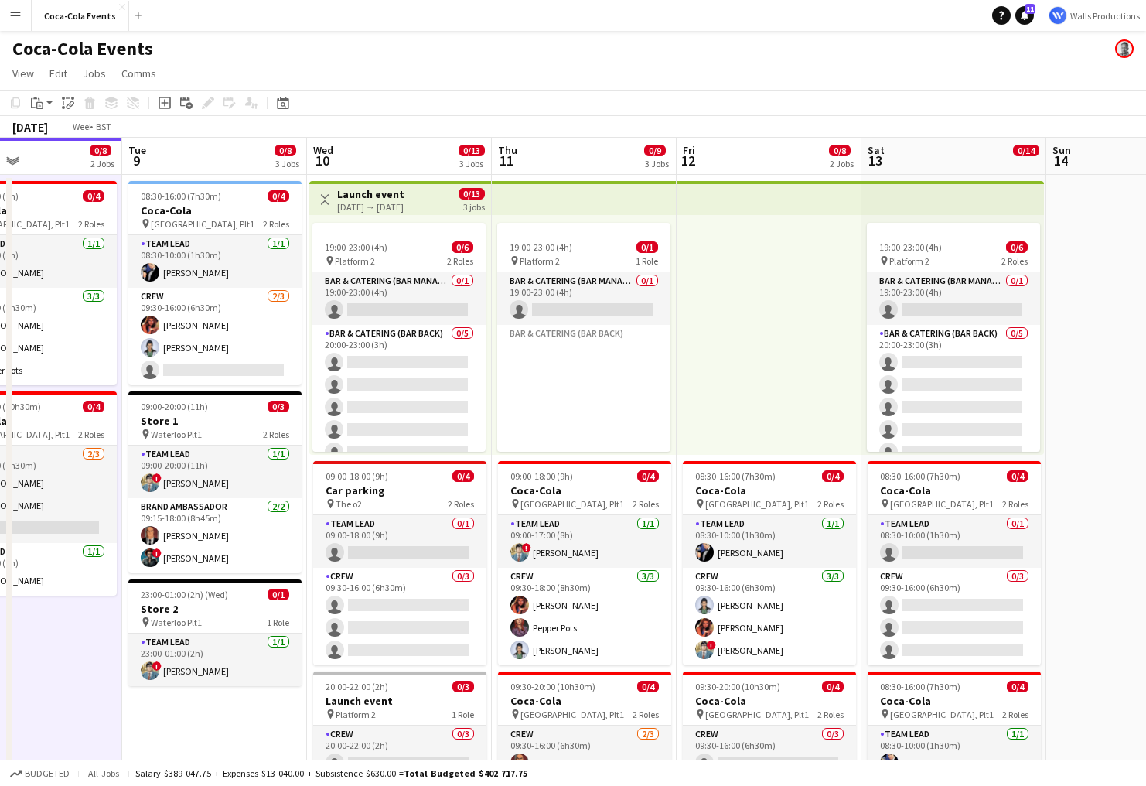
scroll to position [0, 354]
